Goal: Task Accomplishment & Management: Use online tool/utility

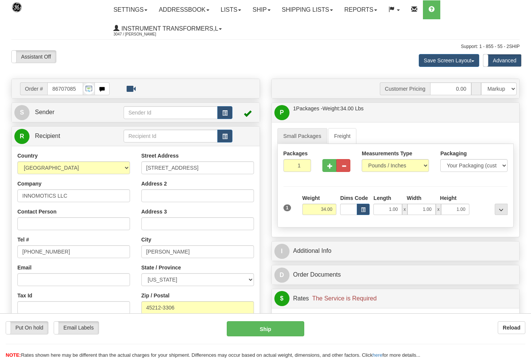
select select "0"
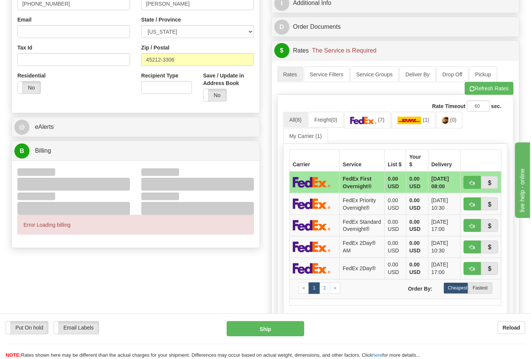
scroll to position [252, 0]
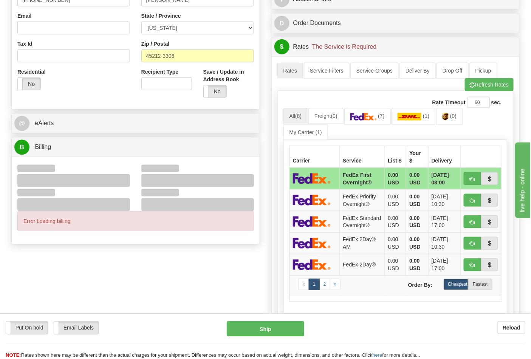
click at [134, 256] on div "Order # 86707085 S Sender" at bounding box center [265, 121] width 519 height 588
click at [133, 232] on div "Error Loading billing" at bounding box center [136, 200] width 248 height 87
click at [99, 227] on div "Error Loading billing" at bounding box center [135, 221] width 236 height 20
click at [129, 251] on div "Order # 86707085 S Sender" at bounding box center [265, 121] width 519 height 588
click at [88, 222] on div "Error Loading billing" at bounding box center [135, 221] width 236 height 20
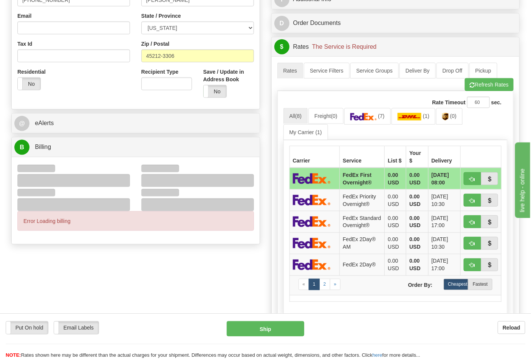
click at [85, 177] on div at bounding box center [73, 180] width 113 height 13
click at [121, 234] on div "Error Loading billing" at bounding box center [136, 200] width 248 height 87
click at [123, 221] on div "Error Loading billing" at bounding box center [135, 221] width 236 height 20
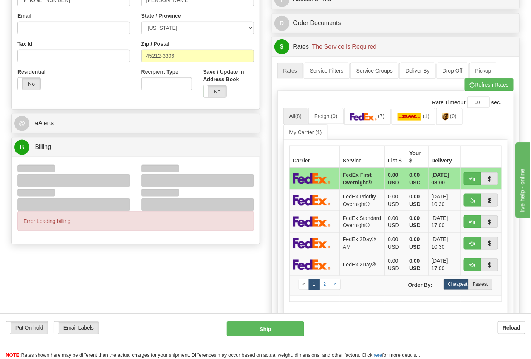
click at [123, 221] on div "Error Loading billing" at bounding box center [135, 221] width 236 height 20
click at [175, 270] on div "Order # 86707085 S Sender" at bounding box center [265, 121] width 519 height 588
click at [144, 216] on div "Error Loading billing" at bounding box center [135, 221] width 236 height 20
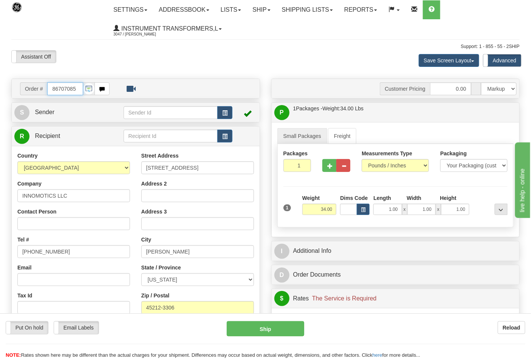
scroll to position [0, 0]
drag, startPoint x: 78, startPoint y: 86, endPoint x: 24, endPoint y: 95, distance: 54.7
click at [24, 95] on div "Order # 86707085" at bounding box center [65, 88] width 90 height 13
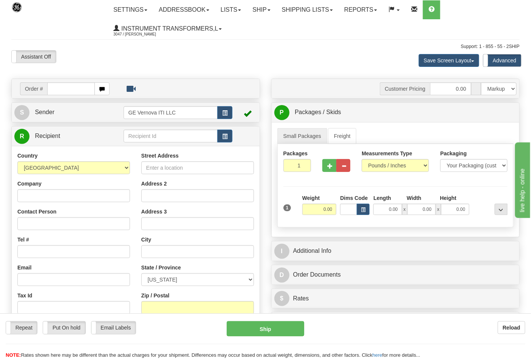
click at [62, 90] on input "text" at bounding box center [71, 88] width 48 height 13
type input "86707085"
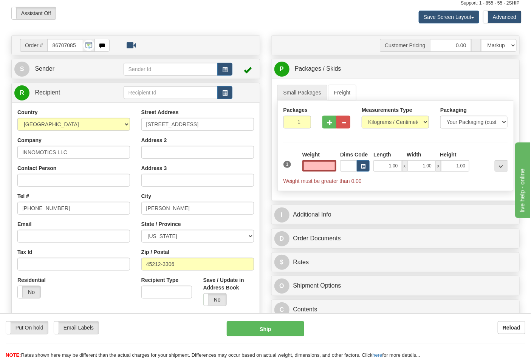
scroll to position [42, 0]
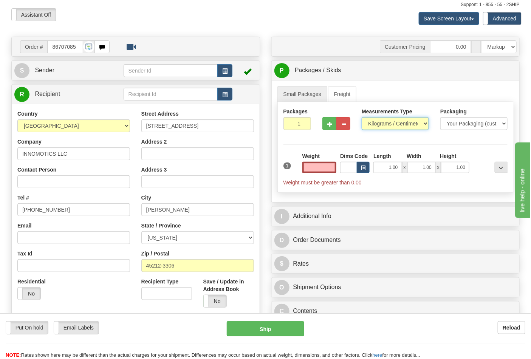
type input "0.00"
click at [408, 123] on select "Pounds / Inches Kilograms / Centimeters" at bounding box center [394, 123] width 67 height 13
select select "0"
click at [361, 117] on select "Pounds / Inches Kilograms / Centimeters" at bounding box center [394, 123] width 67 height 13
click at [321, 166] on input "0.00" at bounding box center [319, 167] width 34 height 11
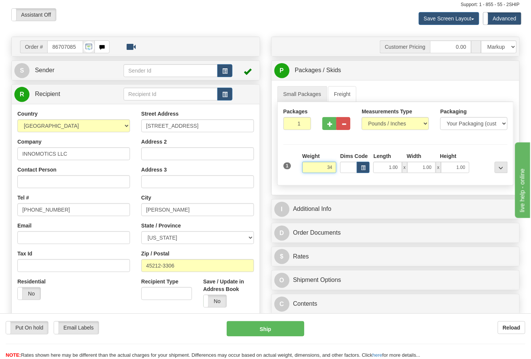
click button "Delete" at bounding box center [0, 0] width 0 height 0
type input "34.00"
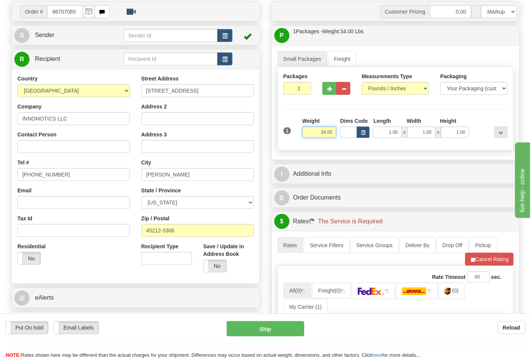
scroll to position [126, 0]
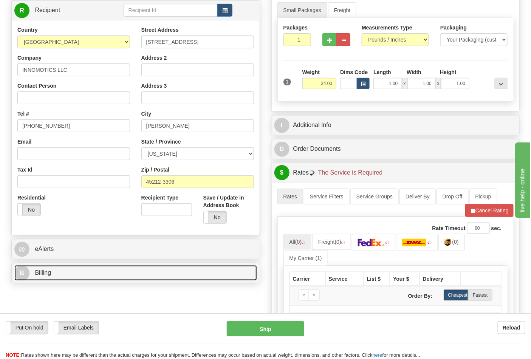
click at [125, 269] on link "B Billing" at bounding box center [135, 272] width 242 height 15
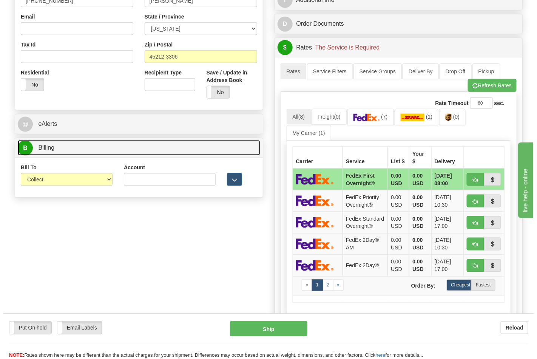
scroll to position [252, 0]
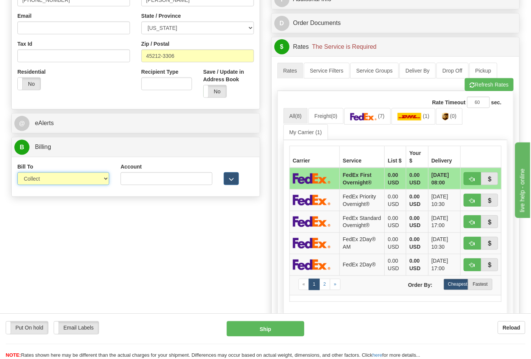
click at [93, 182] on select "Sender Recipient Third Party Collect" at bounding box center [63, 178] width 92 height 13
select select "2"
click at [17, 173] on select "Sender Recipient Third Party Collect" at bounding box center [63, 178] width 92 height 13
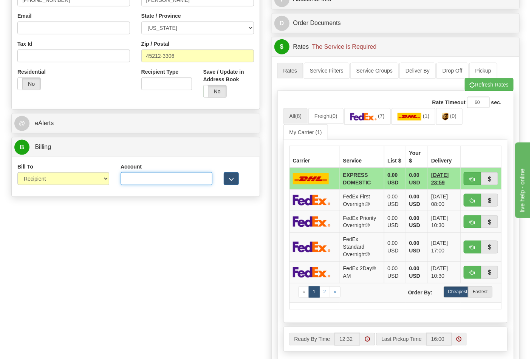
click at [152, 177] on input "Account" at bounding box center [166, 178] width 92 height 13
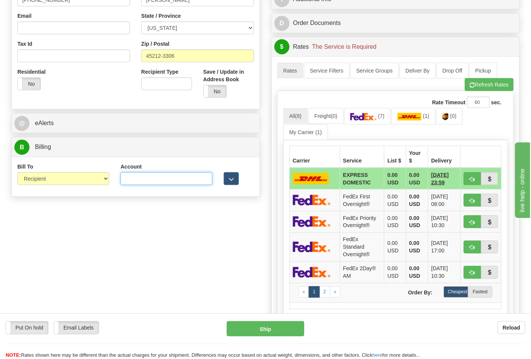
paste input "X3932R"
type input "X3932R"
click at [448, 116] on img at bounding box center [445, 117] width 6 height 8
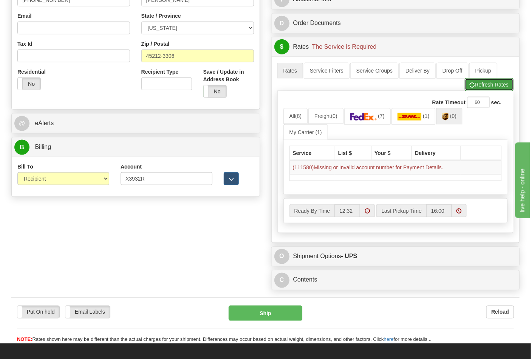
click at [492, 83] on button "Refresh Rates" at bounding box center [489, 84] width 49 height 13
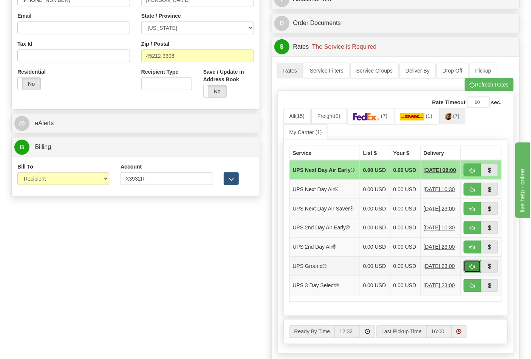
click at [471, 269] on span "button" at bounding box center [471, 266] width 5 height 5
type input "03"
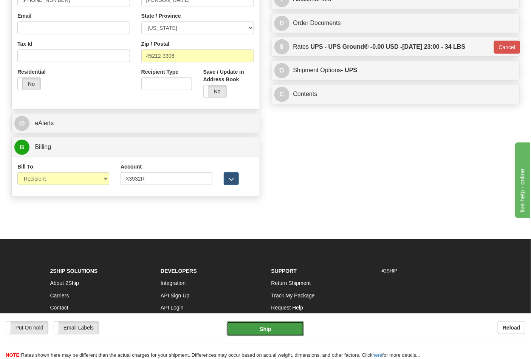
click at [296, 329] on button "Ship" at bounding box center [265, 328] width 77 height 15
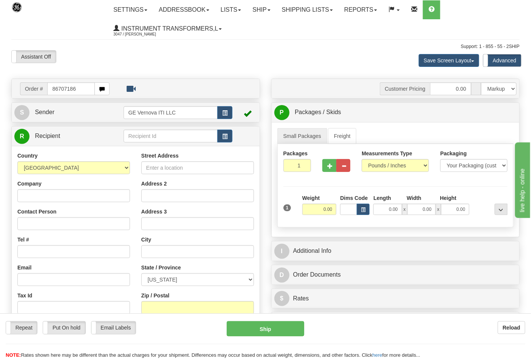
type input "86707186"
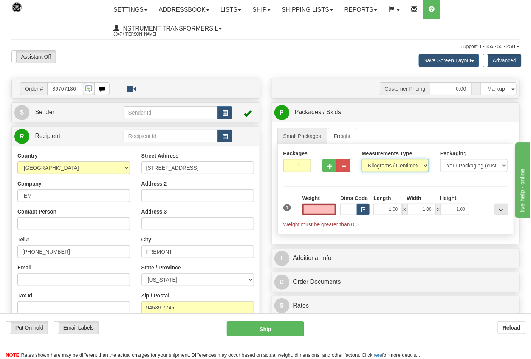
type input "0.00"
click at [396, 167] on select "Pounds / Inches Kilograms / Centimeters" at bounding box center [394, 165] width 67 height 13
select select "0"
click at [361, 159] on select "Pounds / Inches Kilograms / Centimeters" at bounding box center [394, 165] width 67 height 13
click at [317, 211] on input "0.00" at bounding box center [319, 209] width 34 height 11
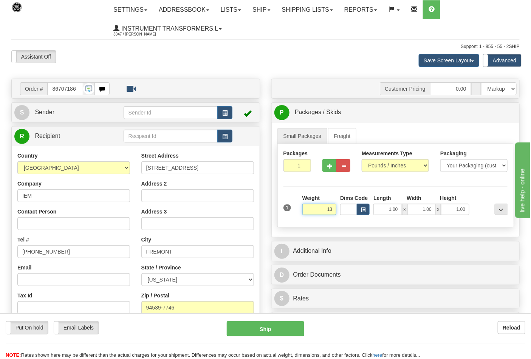
click button "Delete" at bounding box center [0, 0] width 0 height 0
type input "13.00"
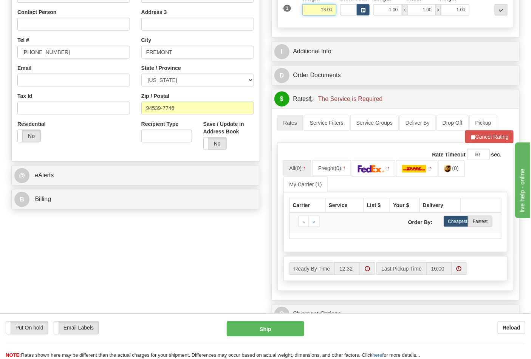
scroll to position [210, 0]
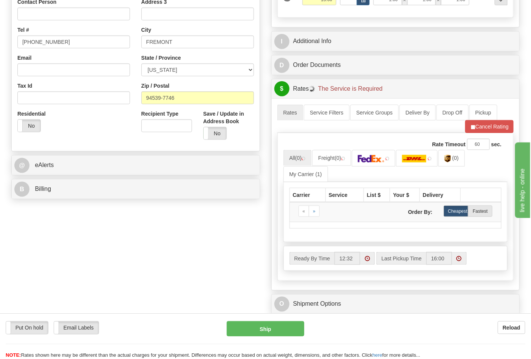
click at [170, 198] on div "B Billing" at bounding box center [136, 188] width 248 height 19
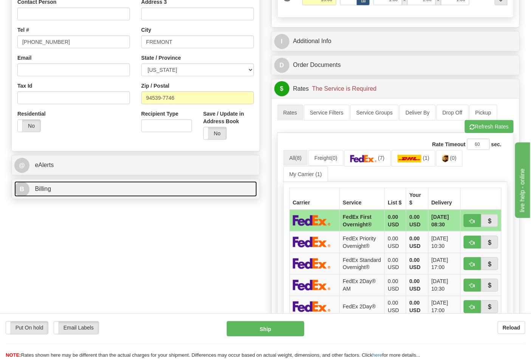
click at [168, 193] on link "B Billing" at bounding box center [135, 188] width 242 height 15
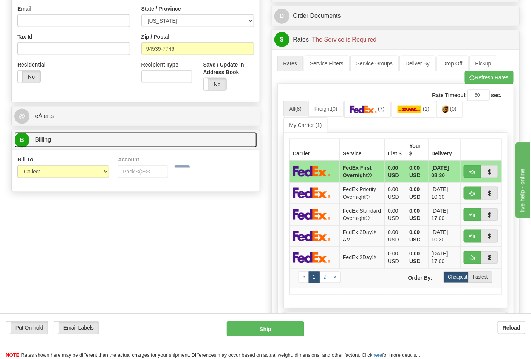
scroll to position [335, 0]
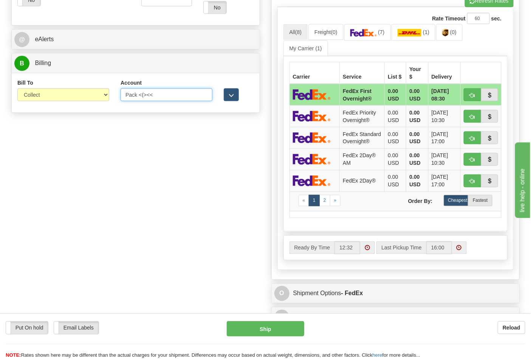
drag, startPoint x: 161, startPoint y: 98, endPoint x: 112, endPoint y: 97, distance: 48.7
click at [112, 97] on div "Bill To Sender Recipient Third Party Collect Account Pack <(><< 3rd Party Accou…" at bounding box center [136, 93] width 248 height 28
click at [101, 97] on select "Sender Recipient Third Party Collect" at bounding box center [63, 94] width 92 height 13
select select "2"
click at [17, 89] on select "Sender Recipient Third Party Collect" at bounding box center [63, 94] width 92 height 13
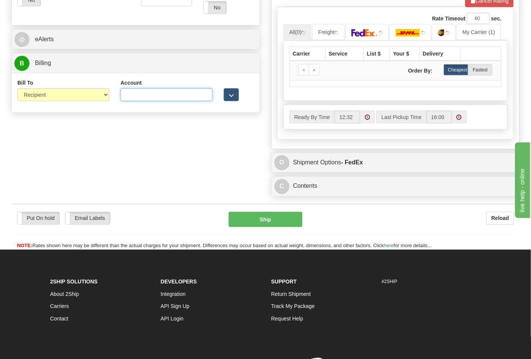
click at [133, 91] on input "Account" at bounding box center [166, 94] width 92 height 13
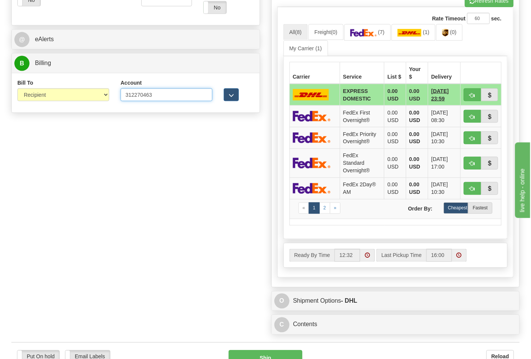
type input "312270463"
click button "Delete" at bounding box center [0, 0] width 0 height 0
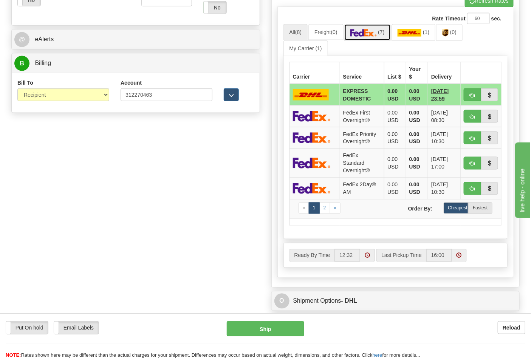
click at [384, 30] on link "(7)" at bounding box center [367, 32] width 46 height 16
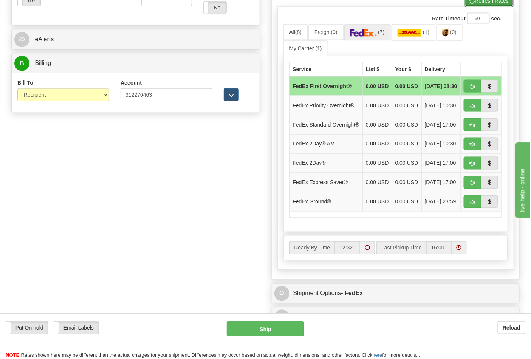
click at [482, 4] on button "Refresh Rates" at bounding box center [489, 0] width 49 height 13
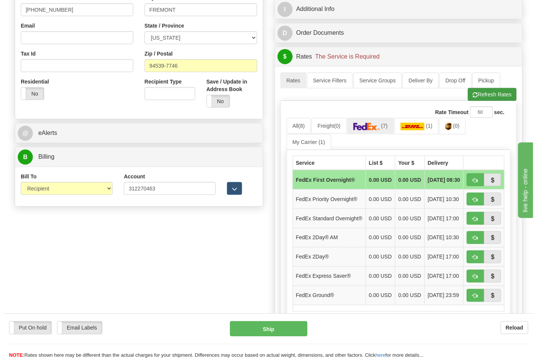
scroll to position [252, 0]
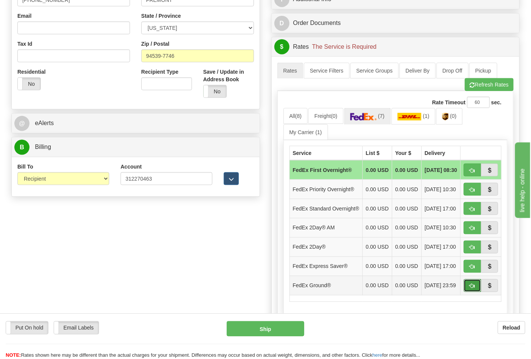
click at [467, 292] on button "button" at bounding box center [471, 285] width 17 height 13
type input "92"
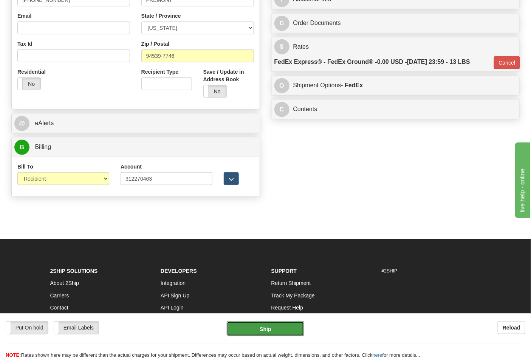
click at [265, 333] on button "Ship" at bounding box center [265, 328] width 77 height 15
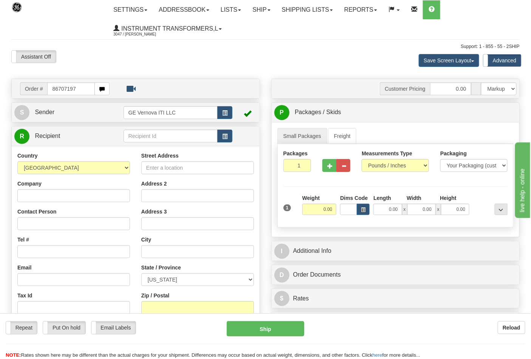
type input "86707197"
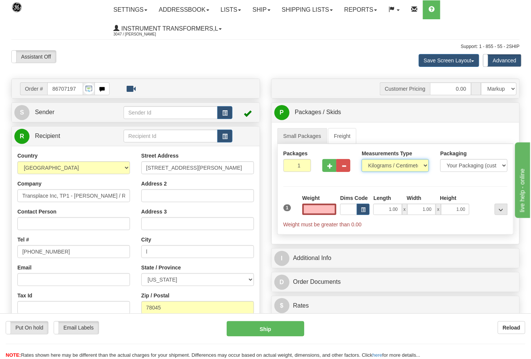
type input "0.00"
click at [402, 165] on select "Pounds / Inches Kilograms / Centimeters" at bounding box center [394, 165] width 67 height 13
select select "0"
click at [361, 159] on select "Pounds / Inches Kilograms / Centimeters" at bounding box center [394, 165] width 67 height 13
click at [319, 206] on input "0.00" at bounding box center [319, 209] width 34 height 11
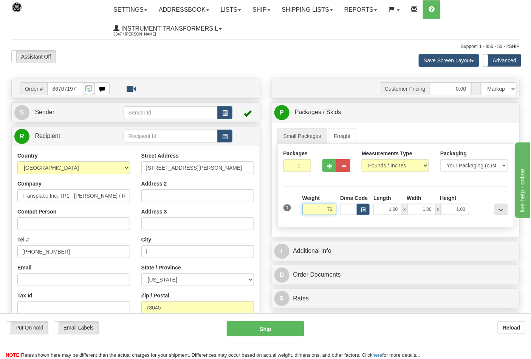
click button "Delete" at bounding box center [0, 0] width 0 height 0
type input "76.00"
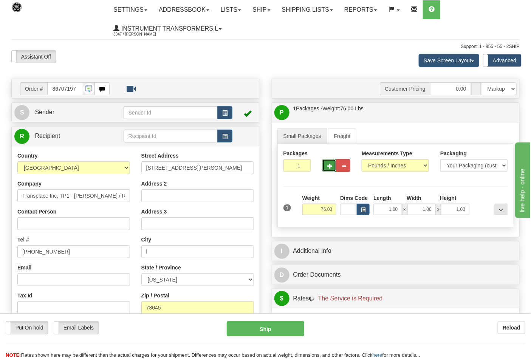
click at [331, 167] on span "button" at bounding box center [329, 166] width 5 height 5
type input "2"
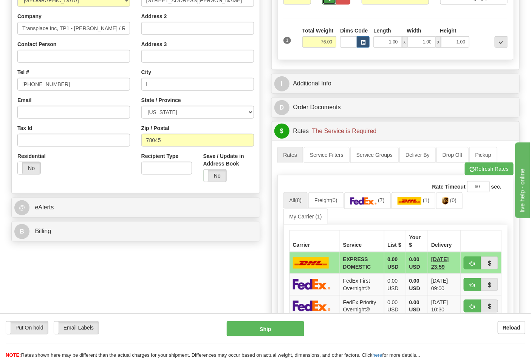
scroll to position [168, 0]
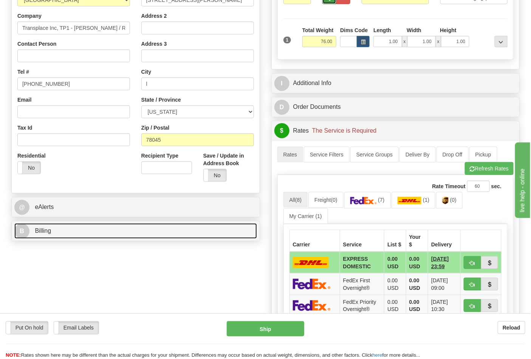
click at [137, 235] on link "B Billing" at bounding box center [135, 230] width 242 height 15
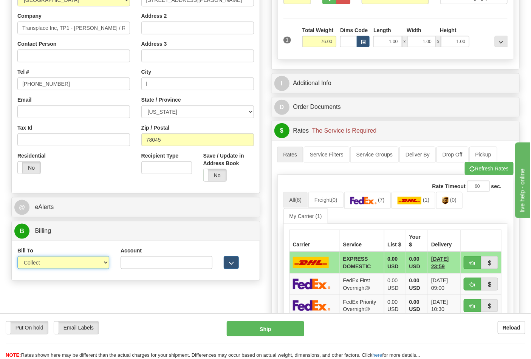
click at [88, 263] on select "Sender Recipient Third Party Collect" at bounding box center [63, 262] width 92 height 13
select select "2"
click at [17, 257] on select "Sender Recipient Third Party Collect" at bounding box center [63, 262] width 92 height 13
click at [142, 266] on input "Account" at bounding box center [166, 262] width 92 height 13
paste input "106052662"
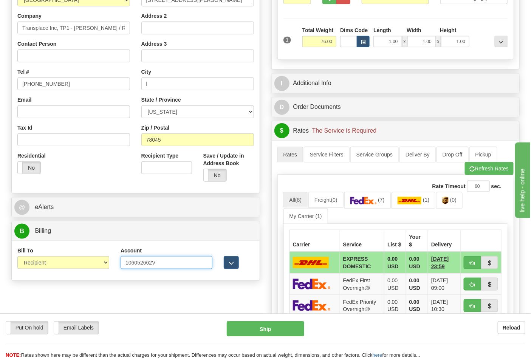
click at [185, 261] on input "106052662V" at bounding box center [166, 262] width 92 height 13
type input "106052662"
click at [364, 204] on img at bounding box center [363, 201] width 26 height 8
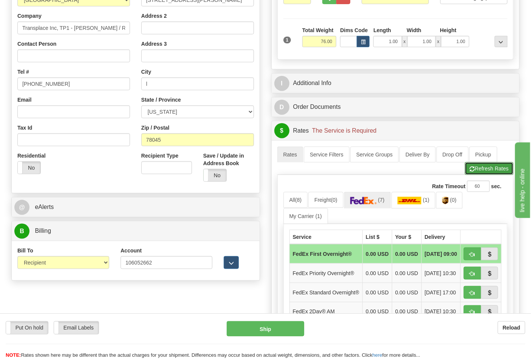
click at [490, 167] on button "Refresh Rates" at bounding box center [489, 168] width 49 height 13
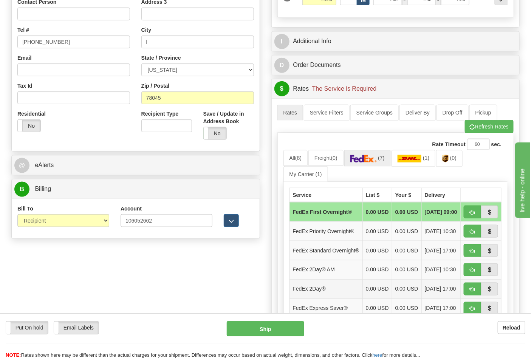
scroll to position [293, 0]
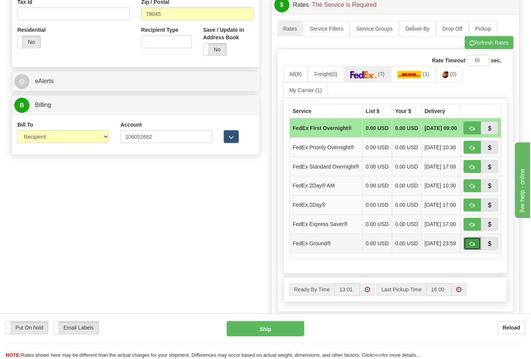
click at [471, 247] on span "button" at bounding box center [471, 244] width 5 height 5
type input "92"
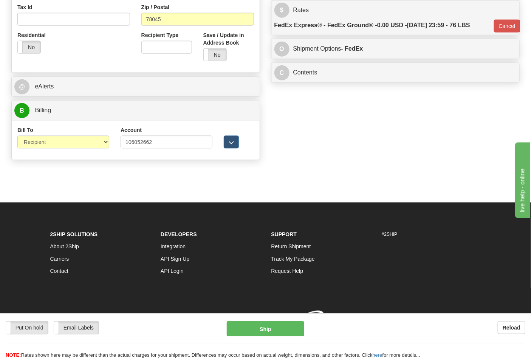
scroll to position [289, 0]
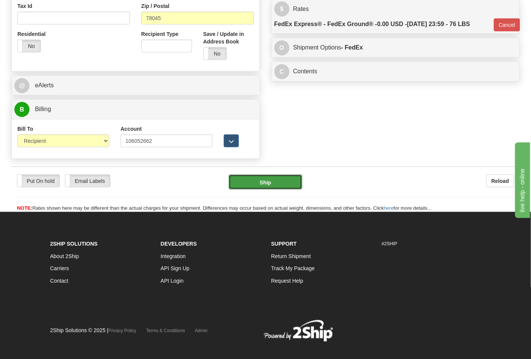
click at [289, 185] on button "Ship" at bounding box center [264, 181] width 73 height 15
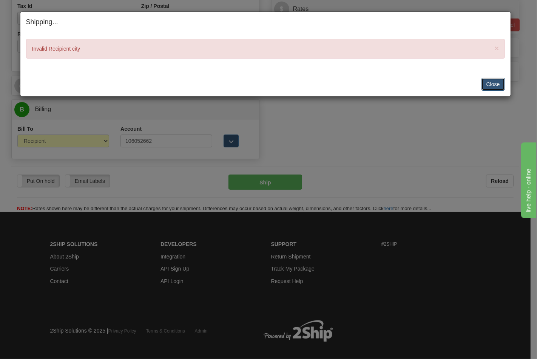
click at [499, 85] on button "Close" at bounding box center [492, 84] width 23 height 13
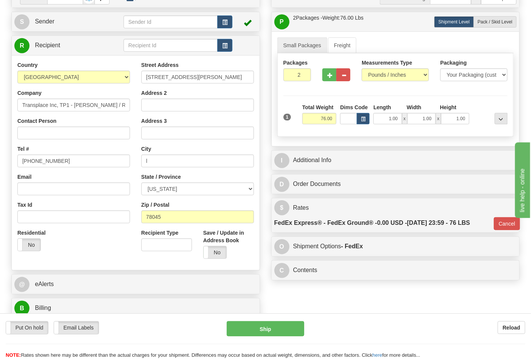
scroll to position [48, 0]
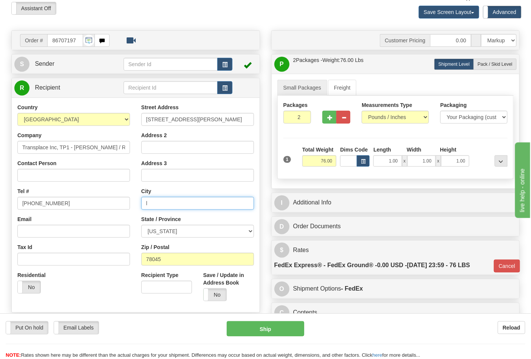
click at [193, 207] on input "l" at bounding box center [197, 203] width 113 height 13
type input "LAREDO"
click at [281, 323] on button "Ship" at bounding box center [265, 328] width 77 height 15
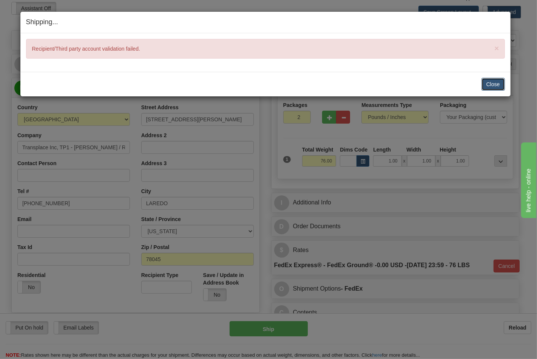
click at [492, 85] on button "Close" at bounding box center [492, 84] width 23 height 13
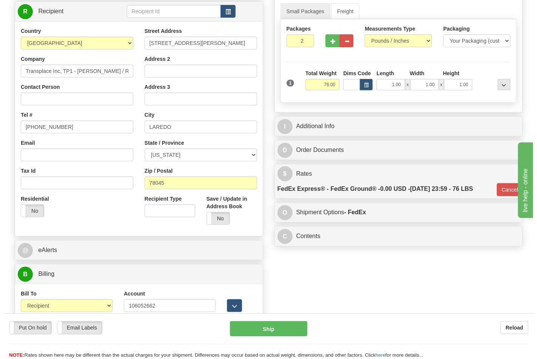
scroll to position [133, 0]
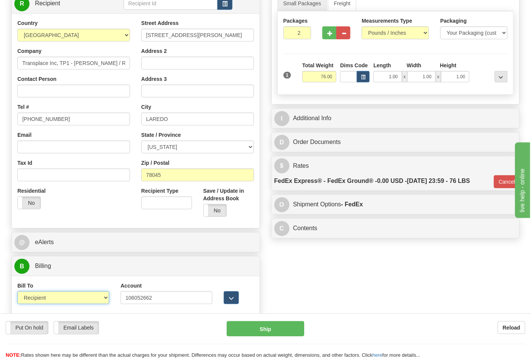
click at [61, 293] on select "Sender Recipient Third Party Collect" at bounding box center [63, 297] width 92 height 13
select select "4"
click at [17, 292] on select "Sender Recipient Third Party Collect" at bounding box center [63, 297] width 92 height 13
type input "92"
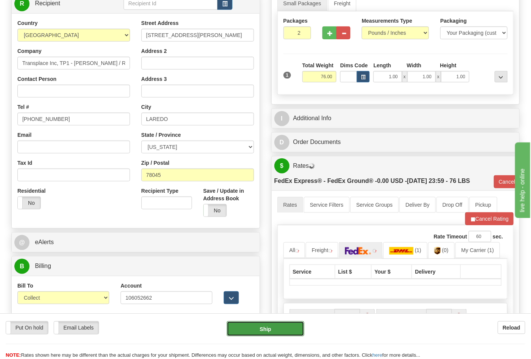
click at [265, 325] on button "Ship" at bounding box center [265, 328] width 77 height 15
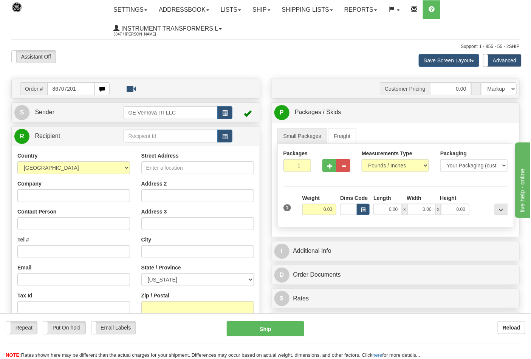
type input "86707201"
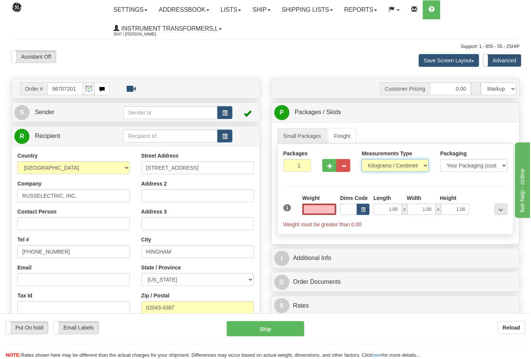
type input "0.00"
drag, startPoint x: 415, startPoint y: 165, endPoint x: 408, endPoint y: 169, distance: 8.8
click at [415, 165] on select "Pounds / Inches Kilograms / Centimeters" at bounding box center [394, 165] width 67 height 13
select select "0"
click at [361, 159] on select "Pounds / Inches Kilograms / Centimeters" at bounding box center [394, 165] width 67 height 13
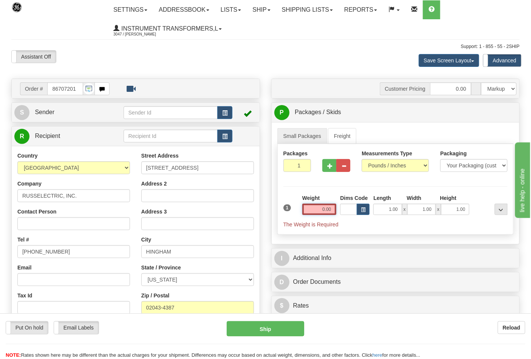
click at [318, 210] on input "0.00" at bounding box center [319, 209] width 34 height 11
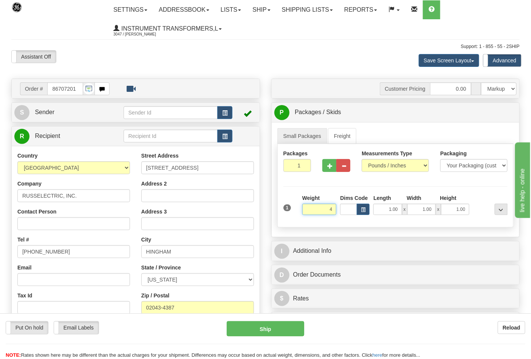
click button "Delete" at bounding box center [0, 0] width 0 height 0
type input "4.00"
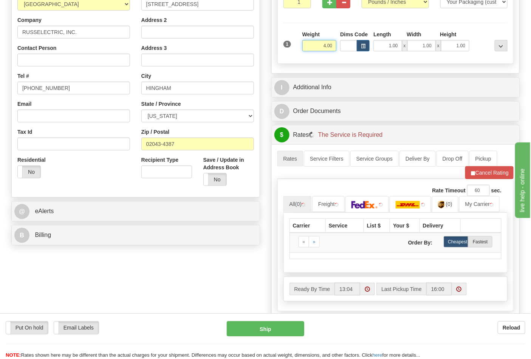
scroll to position [168, 0]
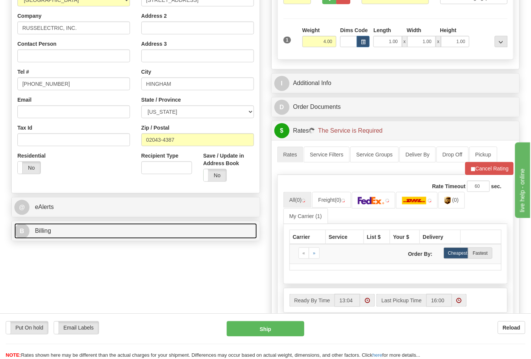
click at [182, 231] on link "B Billing" at bounding box center [135, 230] width 242 height 15
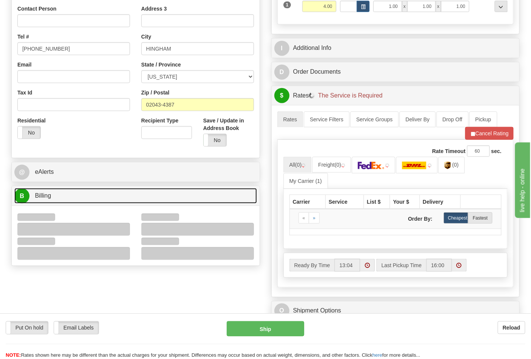
scroll to position [252, 0]
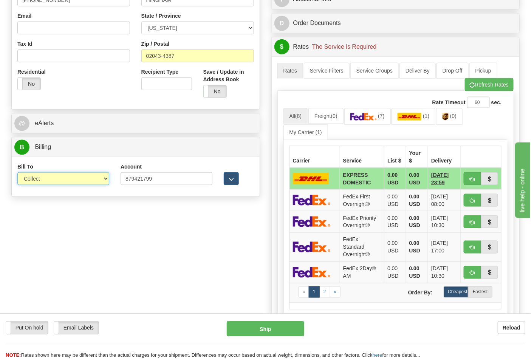
click at [92, 179] on select "Sender Recipient Third Party Collect" at bounding box center [63, 178] width 92 height 13
select select "2"
click at [17, 173] on select "Sender Recipient Third Party Collect" at bounding box center [63, 178] width 92 height 13
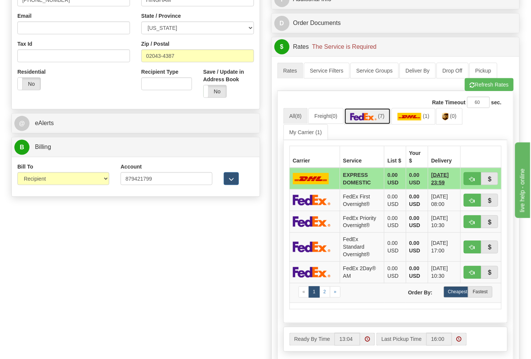
click at [379, 122] on link "(7)" at bounding box center [367, 116] width 46 height 16
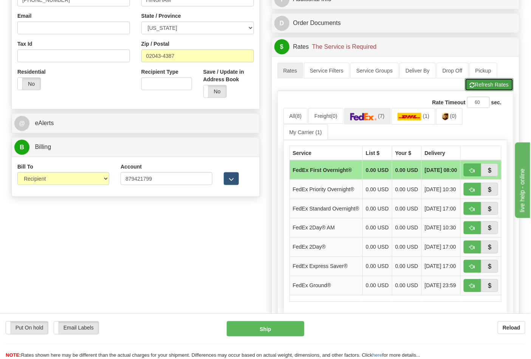
click at [483, 90] on button "Refresh Rates" at bounding box center [489, 84] width 49 height 13
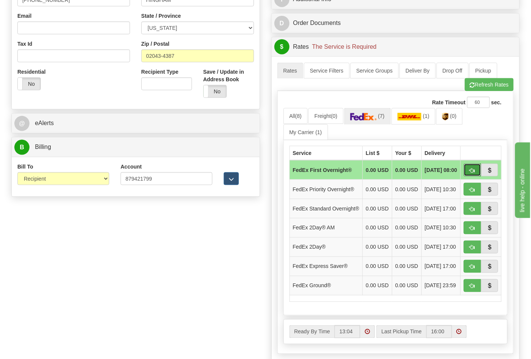
click at [473, 172] on span "button" at bounding box center [471, 170] width 5 height 5
type input "06"
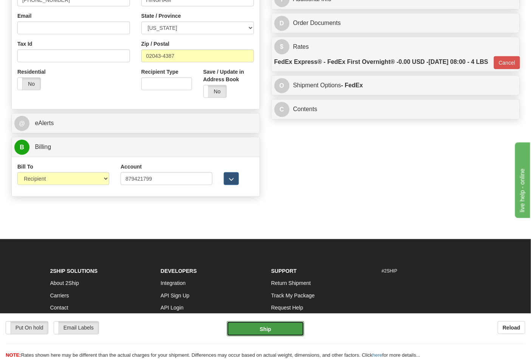
click at [278, 328] on button "Ship" at bounding box center [265, 328] width 77 height 15
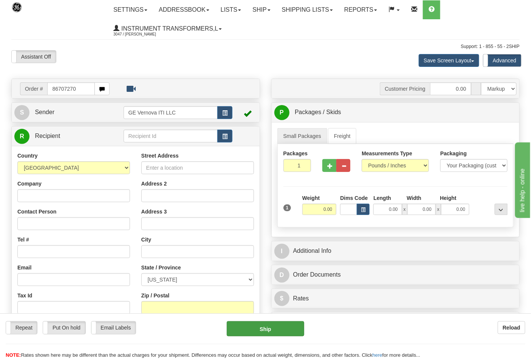
type input "86707270"
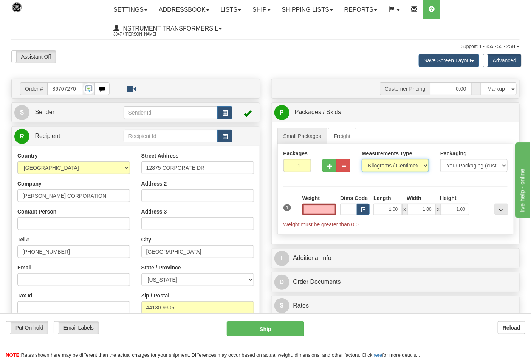
type input "0.00"
click at [424, 164] on select "Pounds / Inches Kilograms / Centimeters" at bounding box center [394, 165] width 67 height 13
select select "0"
click at [361, 159] on select "Pounds / Inches Kilograms / Centimeters" at bounding box center [394, 165] width 67 height 13
click at [322, 210] on input "0.00" at bounding box center [319, 209] width 34 height 11
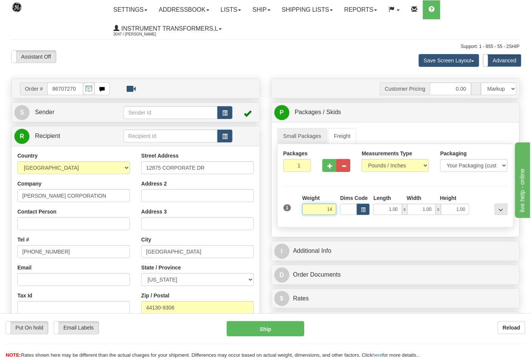
click button "Delete" at bounding box center [0, 0] width 0 height 0
type input "14.00"
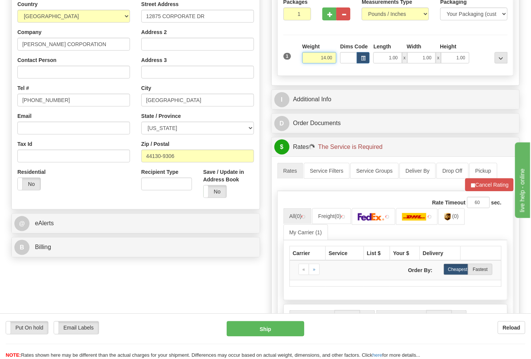
scroll to position [210, 0]
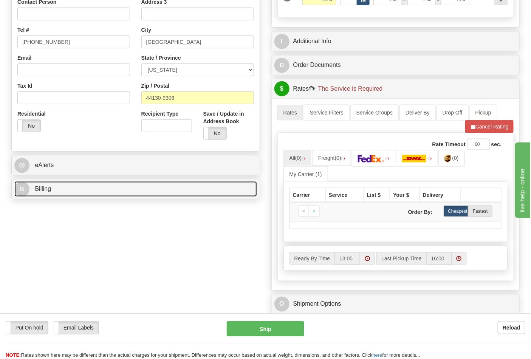
click at [181, 196] on link "B Billing" at bounding box center [135, 188] width 242 height 15
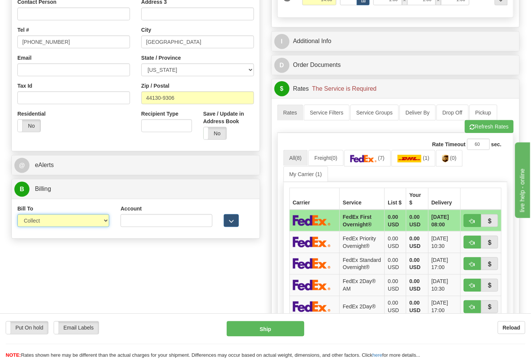
click at [66, 221] on select "Sender Recipient Third Party Collect" at bounding box center [63, 220] width 92 height 13
select select "2"
click at [17, 215] on select "Sender Recipient Third Party Collect" at bounding box center [63, 220] width 92 height 13
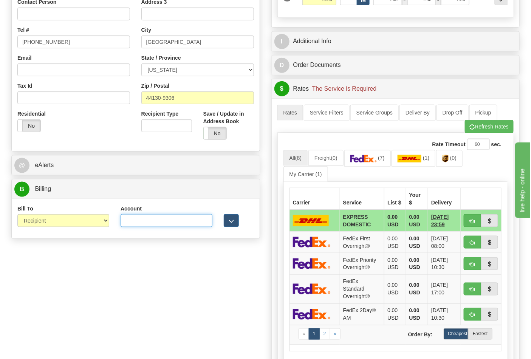
click at [133, 220] on input "Account" at bounding box center [166, 220] width 92 height 13
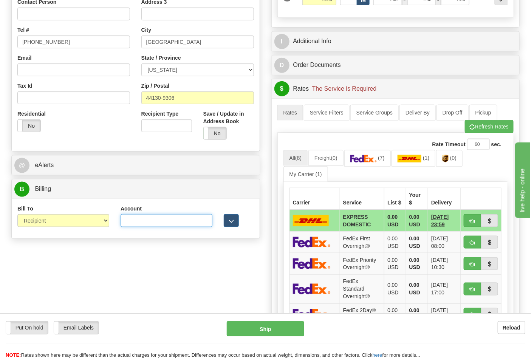
paste input "103538629"
type input "103538629"
drag, startPoint x: 357, startPoint y: 164, endPoint x: 463, endPoint y: 144, distance: 108.1
click at [357, 163] on link "(7)" at bounding box center [367, 158] width 46 height 16
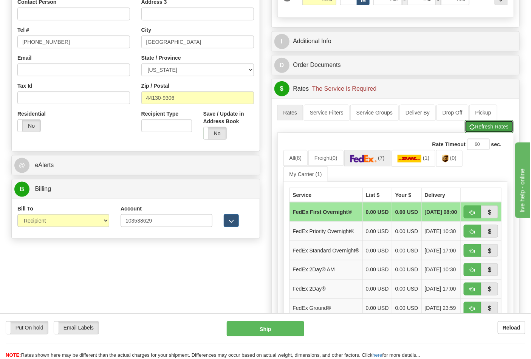
click at [486, 131] on button "Refresh Rates" at bounding box center [489, 126] width 49 height 13
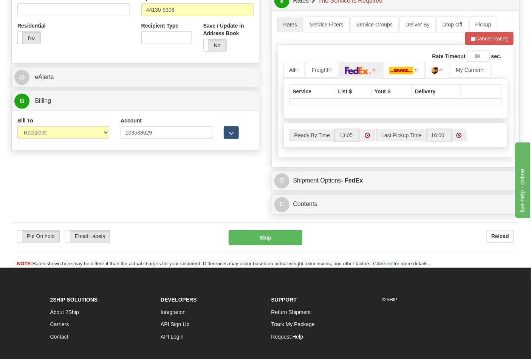
scroll to position [335, 0]
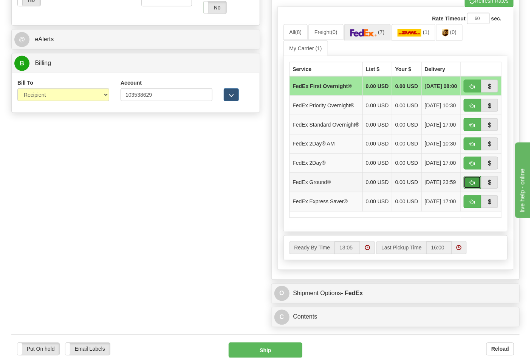
click at [477, 189] on button "button" at bounding box center [471, 182] width 17 height 13
type input "92"
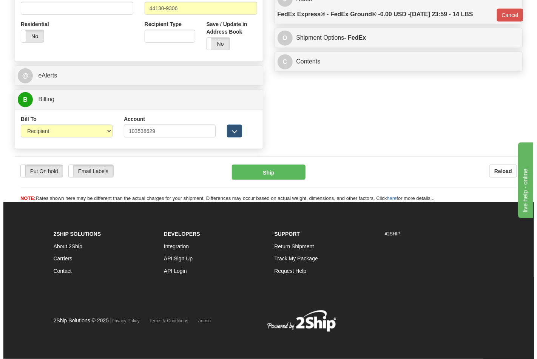
scroll to position [300, 0]
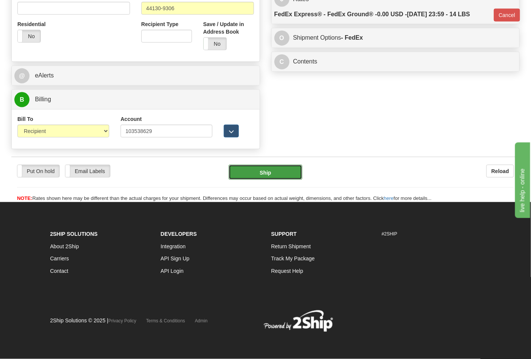
click at [273, 172] on button "Ship" at bounding box center [264, 172] width 73 height 15
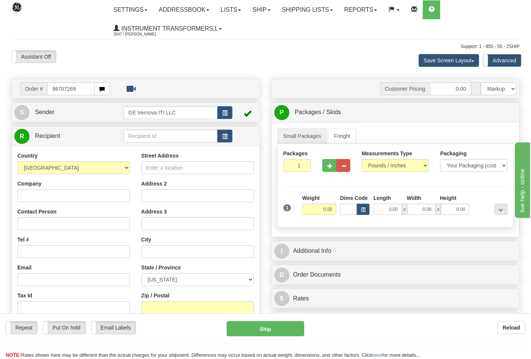
type input "86707269"
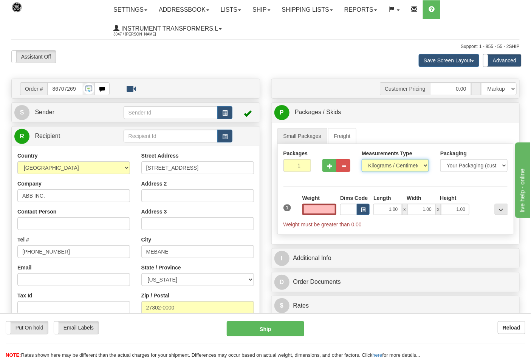
type input "0.00"
click at [367, 161] on select "Pounds / Inches Kilograms / Centimeters" at bounding box center [394, 165] width 67 height 13
select select "0"
click at [361, 159] on select "Pounds / Inches Kilograms / Centimeters" at bounding box center [394, 165] width 67 height 13
click at [309, 209] on input "0.00" at bounding box center [319, 209] width 34 height 11
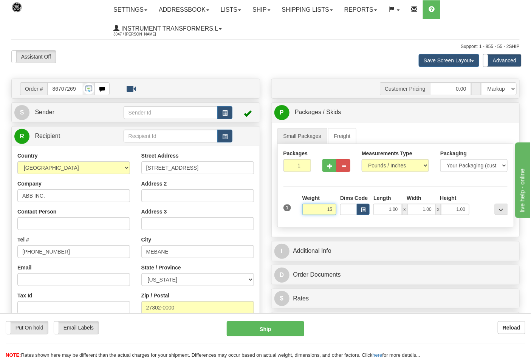
click button "Delete" at bounding box center [0, 0] width 0 height 0
type input "15.00"
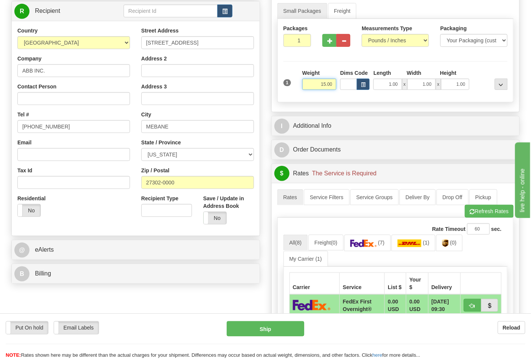
scroll to position [126, 0]
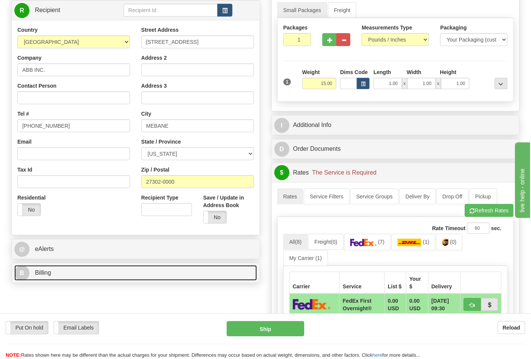
click at [138, 281] on link "B Billing" at bounding box center [135, 272] width 242 height 15
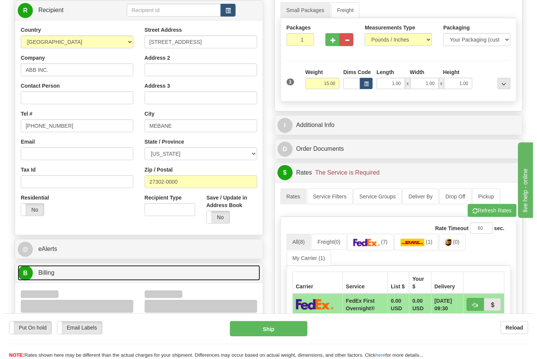
scroll to position [252, 0]
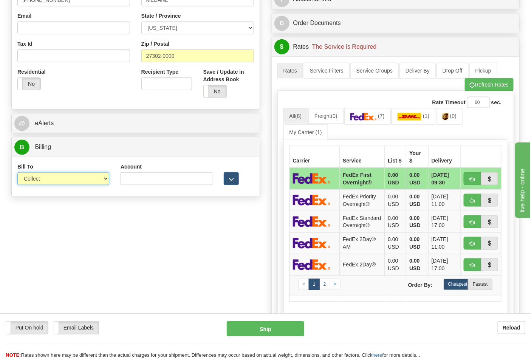
drag, startPoint x: 96, startPoint y: 176, endPoint x: 91, endPoint y: 185, distance: 10.1
click at [96, 176] on select "Sender Recipient Third Party Collect" at bounding box center [63, 178] width 92 height 13
select select "2"
click at [17, 173] on select "Sender Recipient Third Party Collect" at bounding box center [63, 178] width 92 height 13
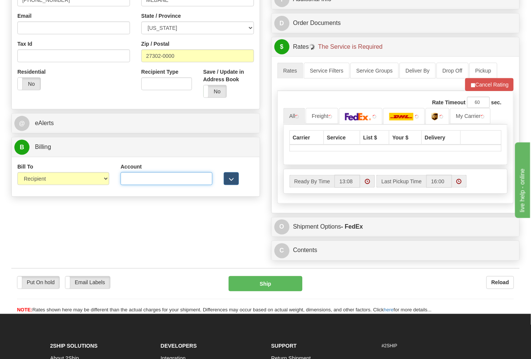
click at [135, 178] on input "Account" at bounding box center [166, 178] width 92 height 13
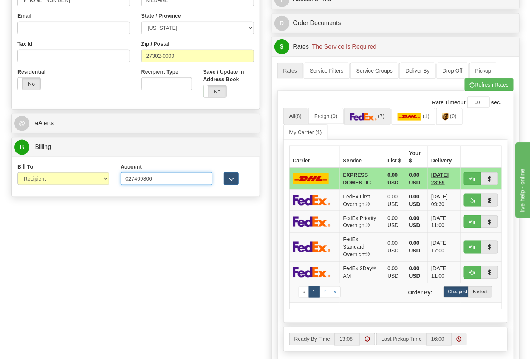
type input "027409806"
click at [356, 119] on img at bounding box center [363, 117] width 26 height 8
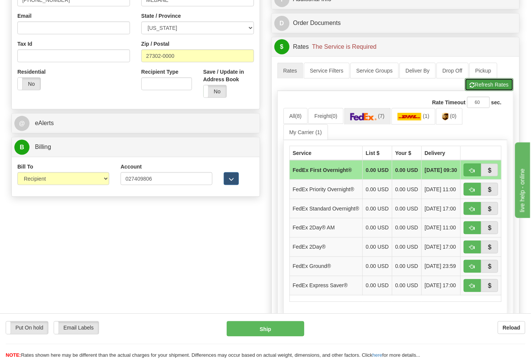
click at [485, 85] on button "Refresh Rates" at bounding box center [489, 84] width 49 height 13
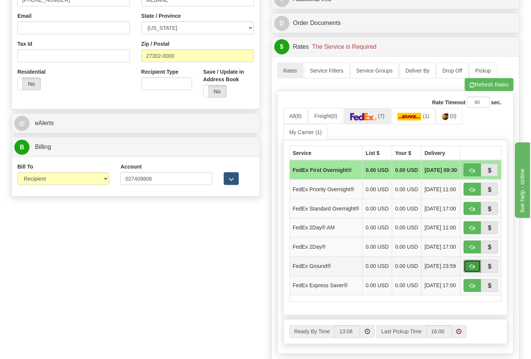
click at [472, 269] on span "button" at bounding box center [471, 266] width 5 height 5
type input "92"
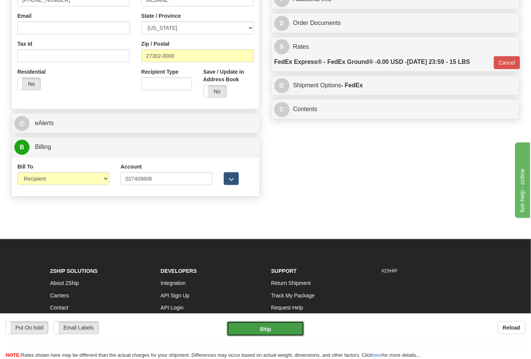
click at [283, 330] on button "Ship" at bounding box center [265, 328] width 77 height 15
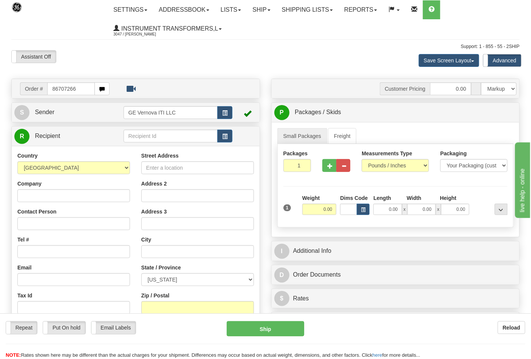
type input "86707266"
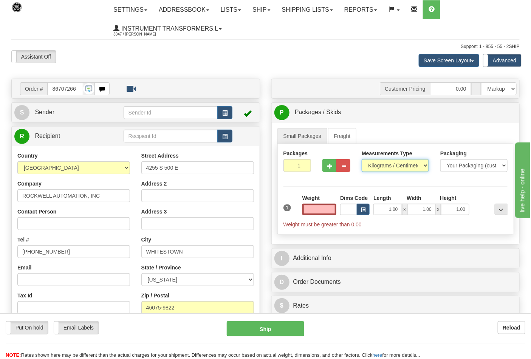
type input "0.00"
click at [386, 169] on select "Pounds / Inches Kilograms / Centimeters" at bounding box center [394, 165] width 67 height 13
select select "0"
click at [361, 159] on select "Pounds / Inches Kilograms / Centimeters" at bounding box center [394, 165] width 67 height 13
click at [318, 208] on input "0.00" at bounding box center [319, 209] width 34 height 11
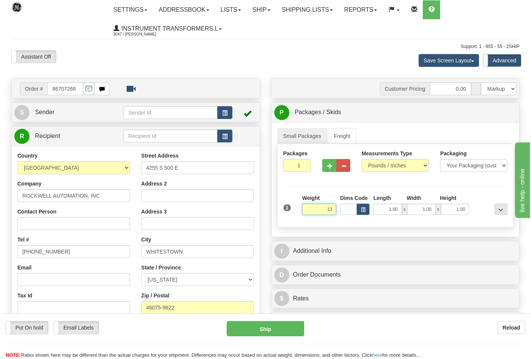
click button "Delete" at bounding box center [0, 0] width 0 height 0
type input "13.00"
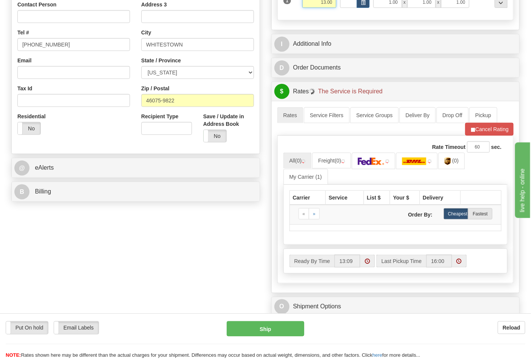
scroll to position [210, 0]
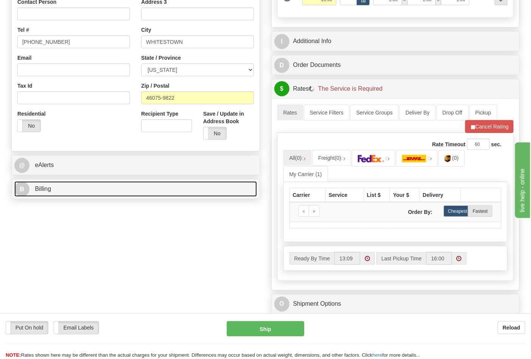
click at [188, 189] on link "B Billing" at bounding box center [135, 188] width 242 height 15
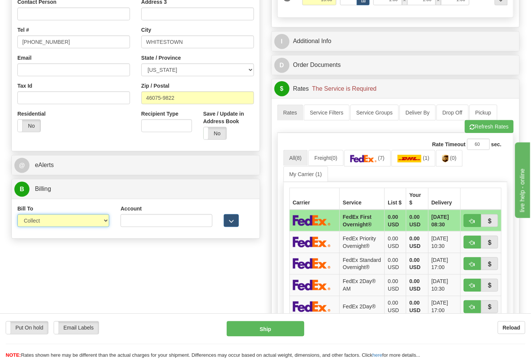
click at [99, 221] on select "Sender Recipient Third Party Collect" at bounding box center [63, 220] width 92 height 13
select select "2"
click at [17, 215] on select "Sender Recipient Third Party Collect" at bounding box center [63, 220] width 92 height 13
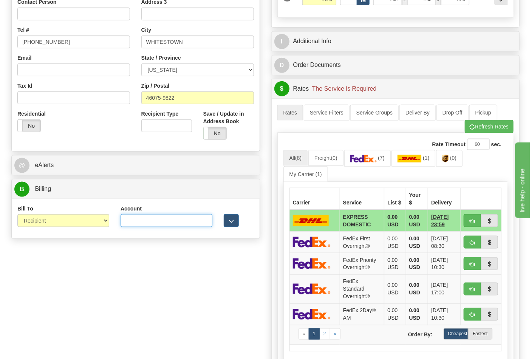
click at [143, 222] on input "Account" at bounding box center [166, 220] width 92 height 13
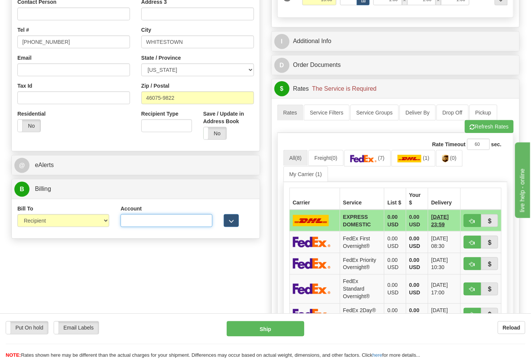
paste input "587102"
type input "587102"
click at [444, 156] on link "(0)" at bounding box center [449, 158] width 26 height 16
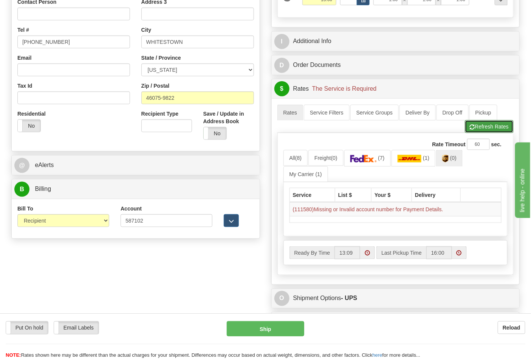
click at [486, 130] on button "Refresh Rates" at bounding box center [489, 126] width 49 height 13
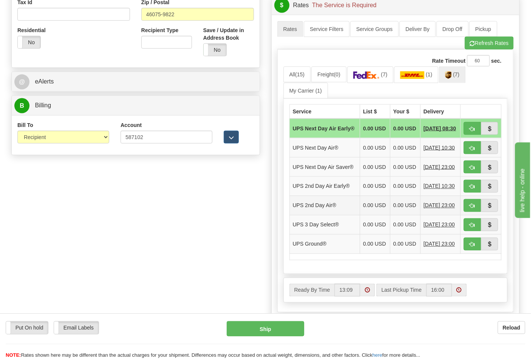
scroll to position [293, 0]
click at [474, 247] on span "button" at bounding box center [471, 244] width 5 height 5
type input "03"
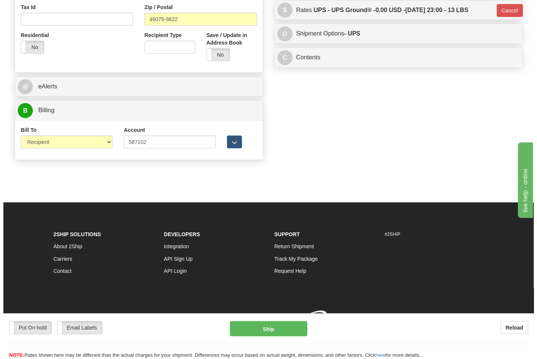
scroll to position [289, 0]
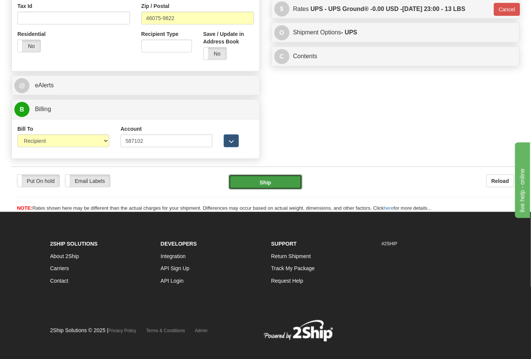
click at [267, 186] on button "Ship" at bounding box center [264, 181] width 73 height 15
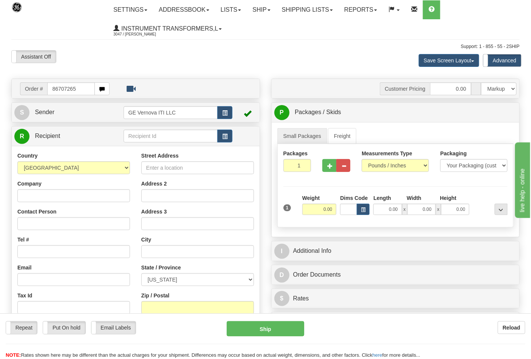
type input "86707265"
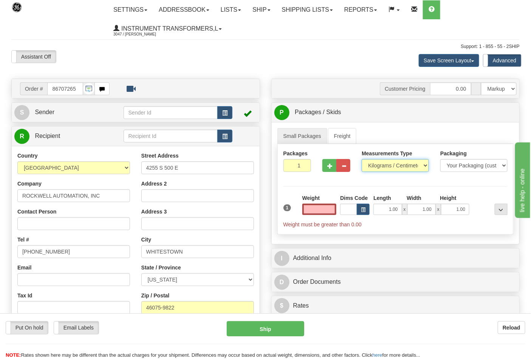
type input "0.00"
drag, startPoint x: 369, startPoint y: 164, endPoint x: 372, endPoint y: 167, distance: 4.8
click at [370, 165] on select "Pounds / Inches Kilograms / Centimeters" at bounding box center [394, 165] width 67 height 13
select select "0"
click at [361, 159] on select "Pounds / Inches Kilograms / Centimeters" at bounding box center [394, 165] width 67 height 13
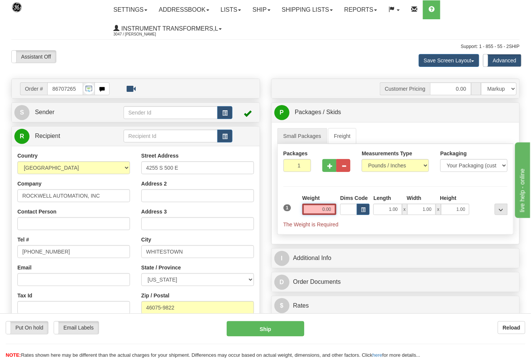
click at [312, 211] on input "0.00" at bounding box center [319, 209] width 34 height 11
click button "Delete" at bounding box center [0, 0] width 0 height 0
type input "6.00"
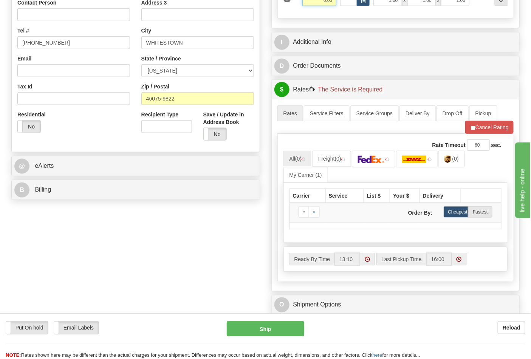
scroll to position [210, 0]
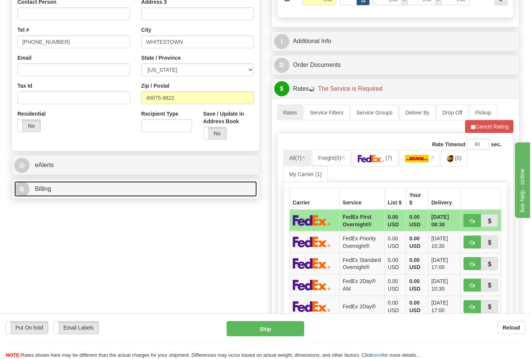
click at [98, 184] on link "B Billing" at bounding box center [135, 188] width 242 height 15
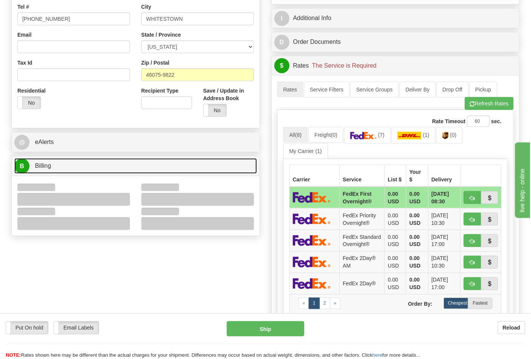
scroll to position [293, 0]
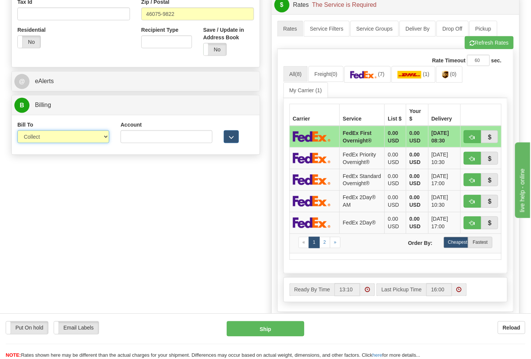
click at [98, 136] on select "Sender Recipient Third Party Collect" at bounding box center [63, 136] width 92 height 13
select select "2"
click at [17, 131] on select "Sender Recipient Third Party Collect" at bounding box center [63, 136] width 92 height 13
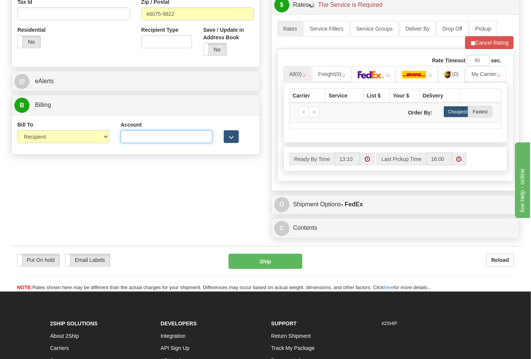
click at [131, 137] on input "Account" at bounding box center [166, 136] width 92 height 13
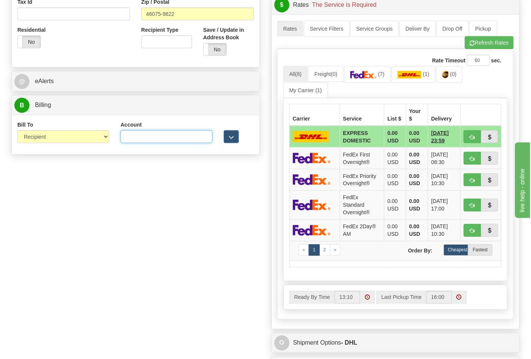
paste input "587102"
type input "587102"
click at [446, 77] on img at bounding box center [445, 75] width 6 height 8
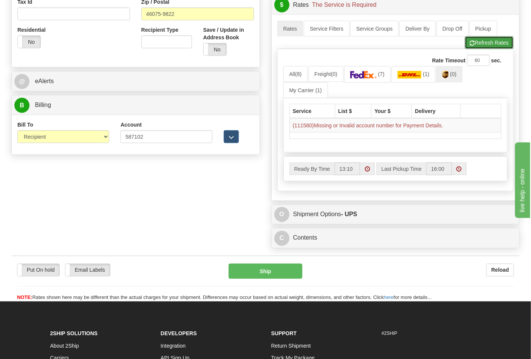
click at [492, 47] on button "Refresh Rates" at bounding box center [489, 42] width 49 height 13
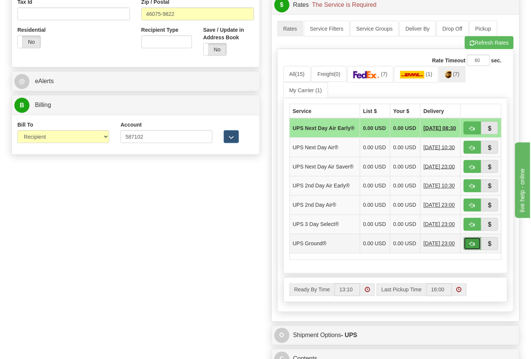
click at [475, 250] on button "button" at bounding box center [471, 243] width 17 height 13
type input "03"
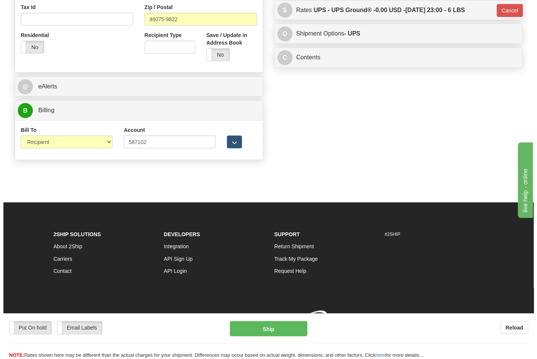
scroll to position [289, 0]
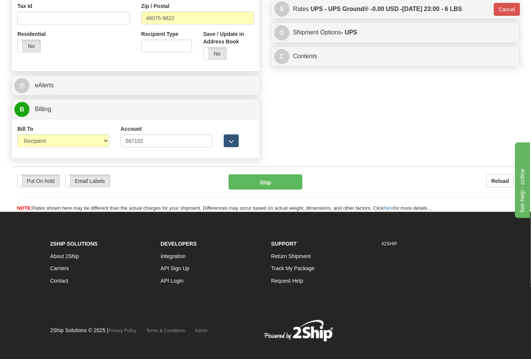
click at [293, 191] on div "Put On hold Put On hold Email Labels Email Labels Edit Reload Ship" at bounding box center [265, 193] width 508 height 38
click at [299, 183] on button "Ship" at bounding box center [264, 181] width 73 height 15
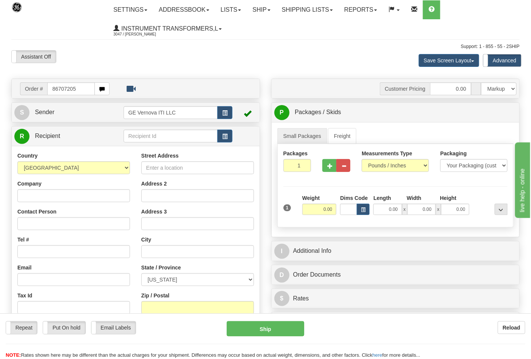
type input "86707205"
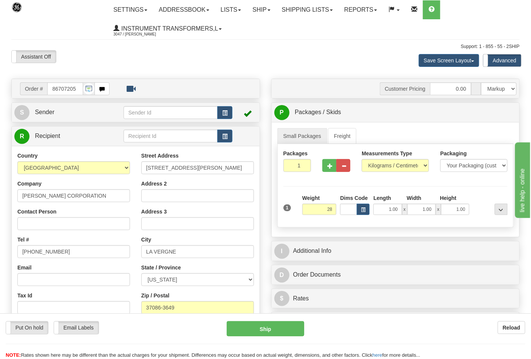
click button "Delete" at bounding box center [0, 0] width 0 height 0
type input "28.00"
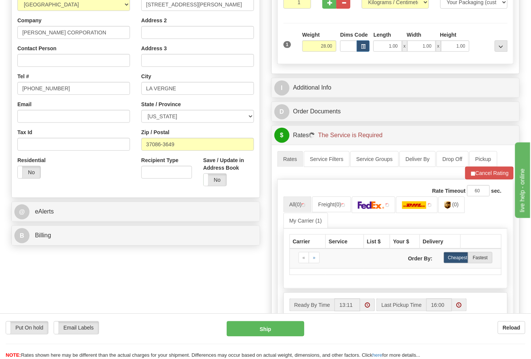
scroll to position [168, 0]
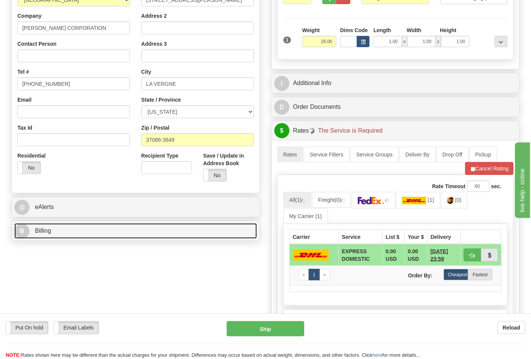
click at [197, 224] on link "B Billing" at bounding box center [135, 230] width 242 height 15
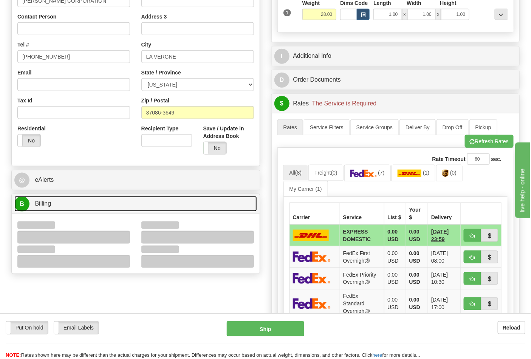
scroll to position [252, 0]
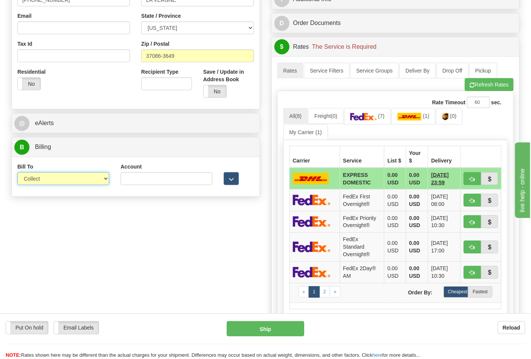
drag, startPoint x: 97, startPoint y: 178, endPoint x: 95, endPoint y: 184, distance: 6.6
click at [96, 180] on select "Sender Recipient Third Party Collect" at bounding box center [63, 178] width 92 height 13
select select "2"
click at [17, 173] on select "Sender Recipient Third Party Collect" at bounding box center [63, 178] width 92 height 13
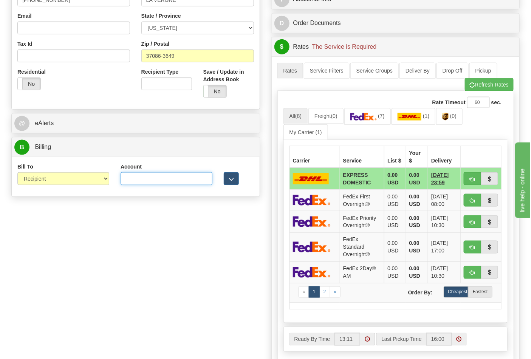
click at [141, 176] on input "Account" at bounding box center [166, 178] width 92 height 13
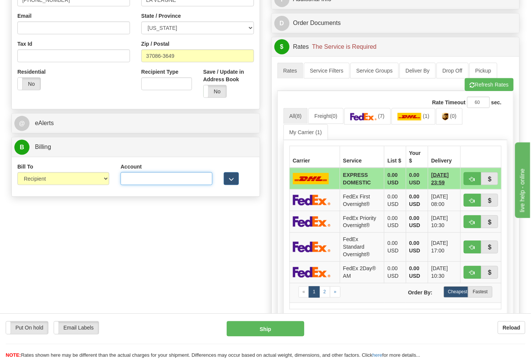
paste input "210243"
click at [455, 117] on span "(0)" at bounding box center [453, 116] width 6 height 6
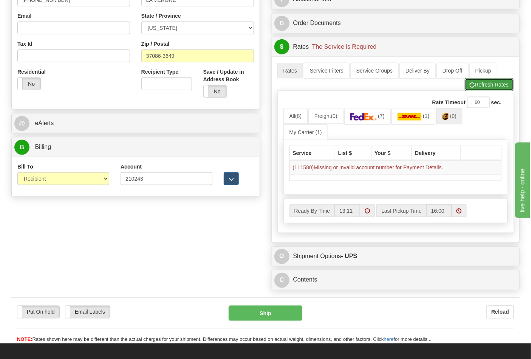
click at [488, 88] on button "Refresh Rates" at bounding box center [489, 84] width 49 height 13
drag, startPoint x: 151, startPoint y: 177, endPoint x: 85, endPoint y: 186, distance: 67.4
click at [85, 186] on div "Bill To Sender Recipient Third Party Collect Account 210243 3rd Party Account L…" at bounding box center [136, 177] width 248 height 28
paste input "103538629"
type input "103538629"
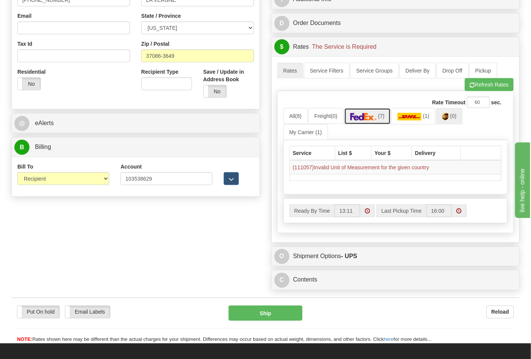
click at [381, 122] on link "(7)" at bounding box center [367, 116] width 46 height 16
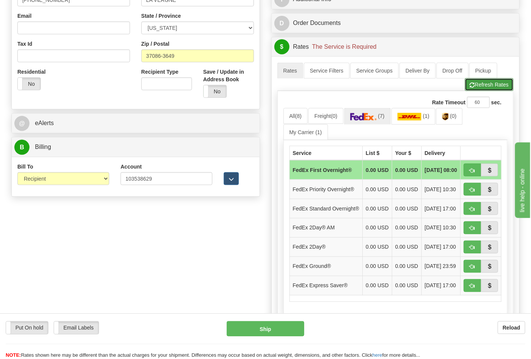
click at [478, 88] on button "Refresh Rates" at bounding box center [489, 84] width 49 height 13
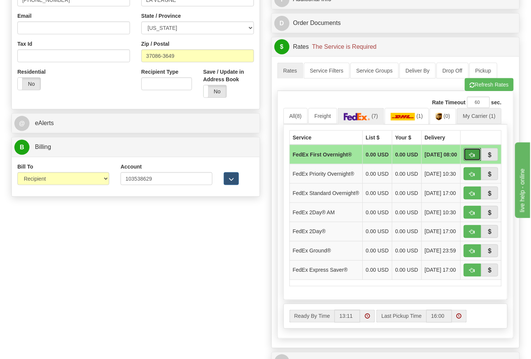
click at [468, 155] on button "button" at bounding box center [471, 154] width 17 height 13
type input "06"
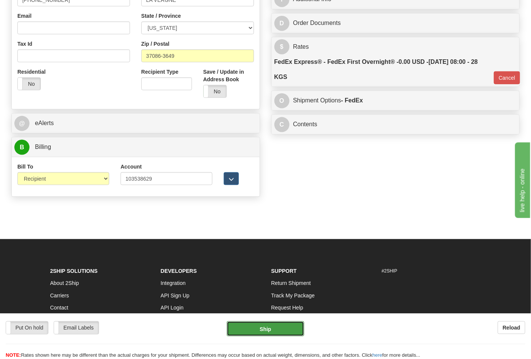
click at [292, 325] on button "Ship" at bounding box center [265, 328] width 77 height 15
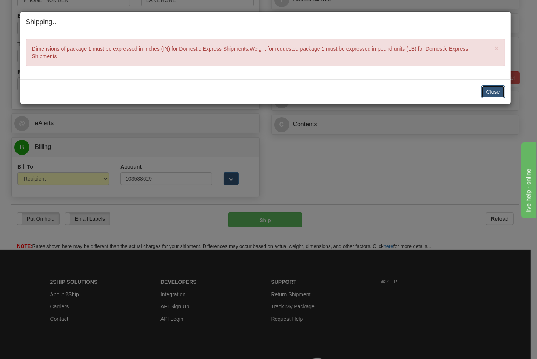
click at [502, 95] on button "Close" at bounding box center [492, 91] width 23 height 13
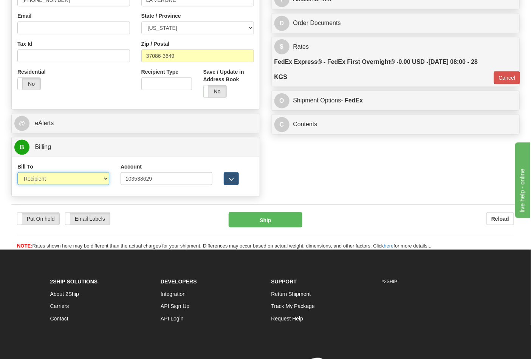
click at [104, 179] on select "Sender Recipient Third Party Collect" at bounding box center [63, 178] width 92 height 13
select select "4"
click at [17, 173] on select "Sender Recipient Third Party Collect" at bounding box center [63, 178] width 92 height 13
type input "06"
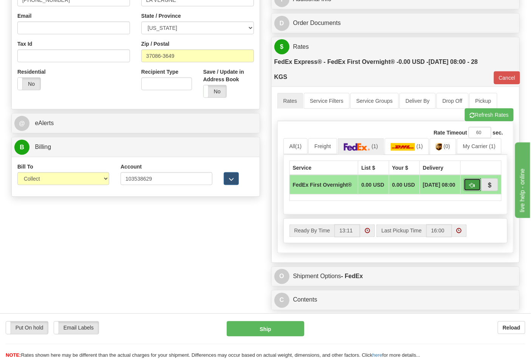
click at [471, 188] on span "button" at bounding box center [471, 185] width 5 height 5
click at [257, 329] on button "Ship" at bounding box center [265, 328] width 77 height 15
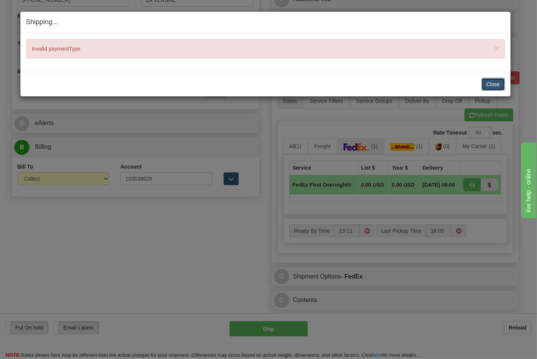
click at [489, 83] on button "Close" at bounding box center [492, 84] width 23 height 13
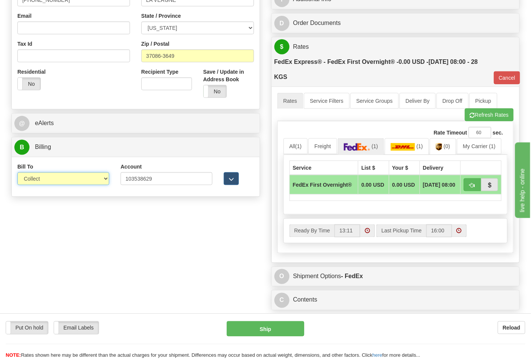
click at [55, 176] on select "Sender Recipient Third Party Collect" at bounding box center [63, 178] width 92 height 13
select select "2"
click at [17, 173] on select "Sender Recipient Third Party Collect" at bounding box center [63, 178] width 92 height 13
type input "06"
click at [271, 329] on button "Ship" at bounding box center [265, 328] width 77 height 15
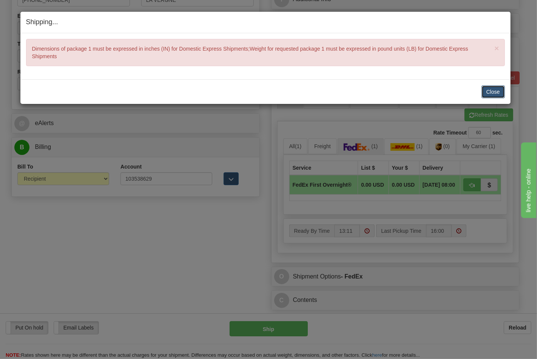
click at [483, 96] on button "Close" at bounding box center [492, 91] width 23 height 13
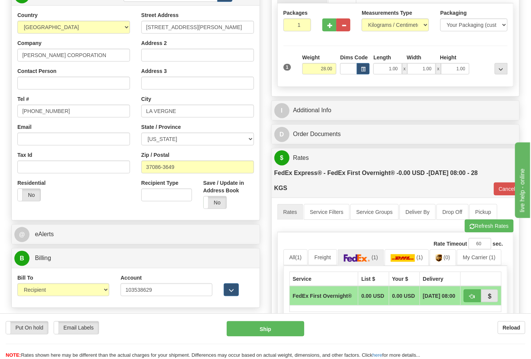
scroll to position [126, 0]
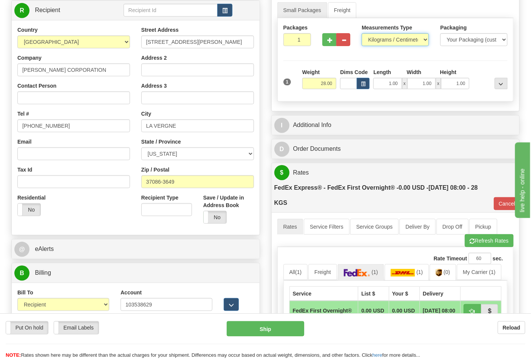
click at [383, 42] on select "Pounds / Inches Kilograms / Centimeters" at bounding box center [394, 39] width 67 height 13
select select "0"
click at [361, 34] on select "Pounds / Inches Kilograms / Centimeters" at bounding box center [394, 39] width 67 height 13
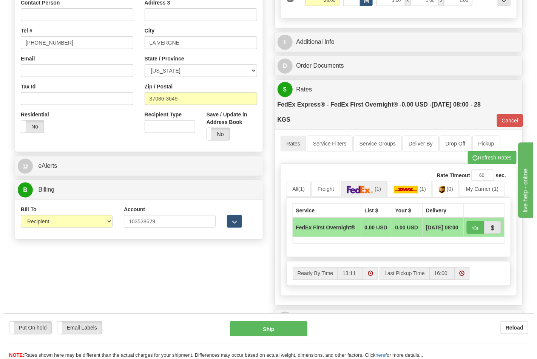
scroll to position [210, 0]
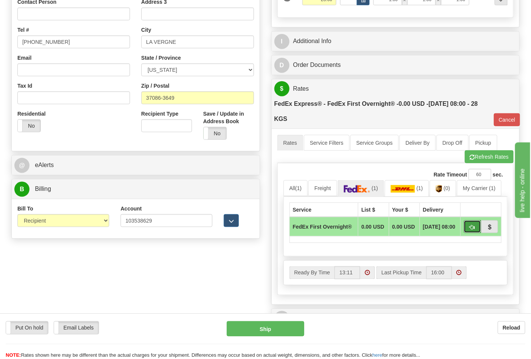
click at [471, 226] on span "button" at bounding box center [471, 227] width 5 height 5
click at [261, 324] on button "Ship" at bounding box center [265, 328] width 77 height 15
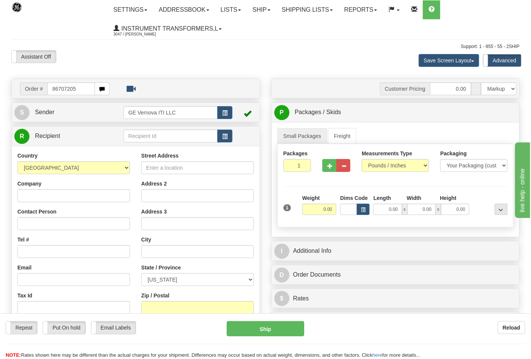
type input "86707205"
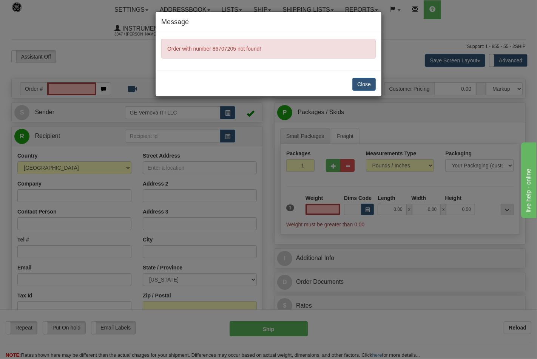
type input "0.00"
click at [364, 84] on button "Close" at bounding box center [363, 84] width 23 height 13
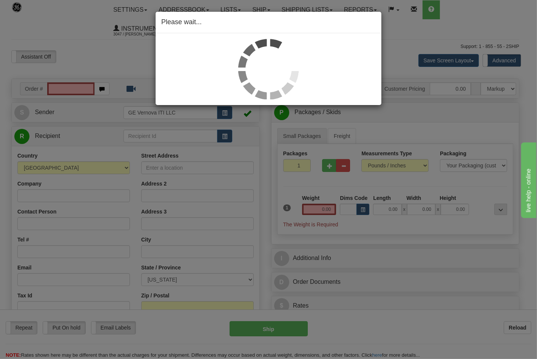
click at [168, 49] on div at bounding box center [268, 69] width 215 height 60
click at [146, 49] on div "Please wait..." at bounding box center [268, 179] width 537 height 359
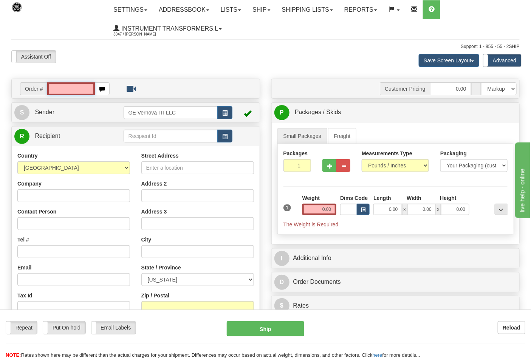
click at [85, 87] on input "text" at bounding box center [71, 88] width 48 height 13
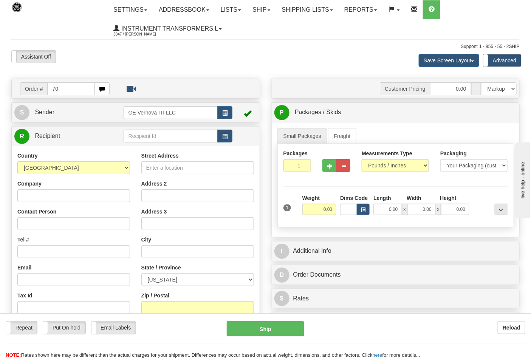
type input "7"
type input "86707205"
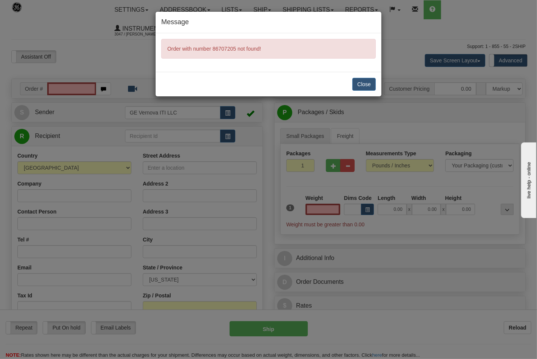
type input "0.00"
click at [372, 80] on button "Close" at bounding box center [363, 84] width 23 height 13
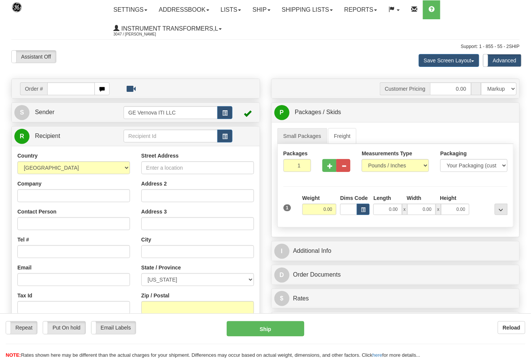
click at [86, 84] on input "text" at bounding box center [71, 88] width 48 height 13
type input "86707199"
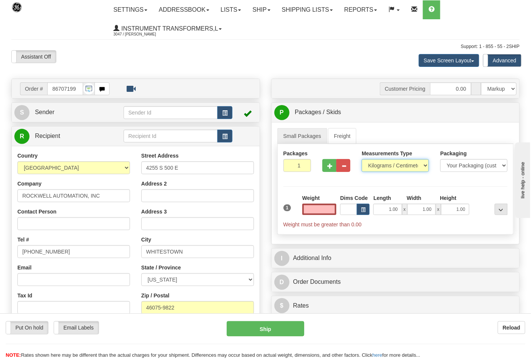
type input "0.00"
click at [375, 166] on select "Pounds / Inches Kilograms / Centimeters" at bounding box center [394, 165] width 67 height 13
select select "0"
click at [361, 159] on select "Pounds / Inches Kilograms / Centimeters" at bounding box center [394, 165] width 67 height 13
click at [309, 212] on input "0.00" at bounding box center [319, 209] width 34 height 11
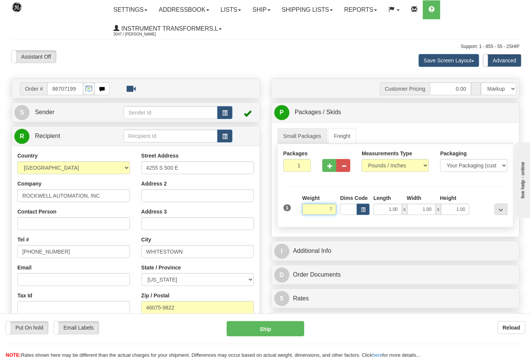
click button "Delete" at bounding box center [0, 0] width 0 height 0
type input "7.00"
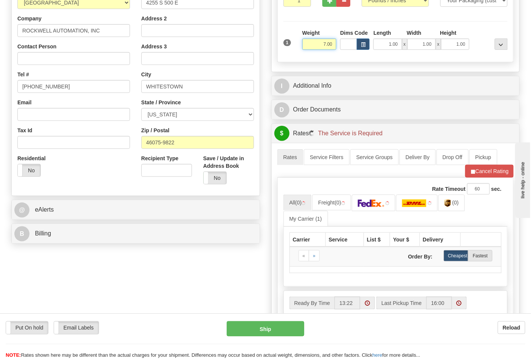
scroll to position [168, 0]
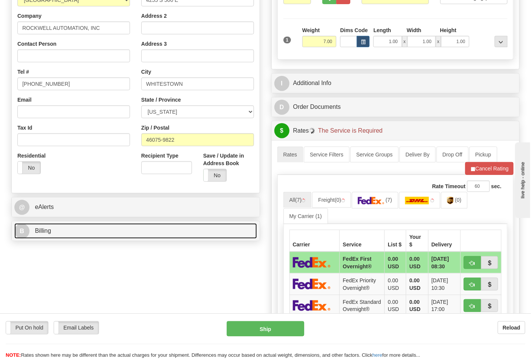
click at [190, 233] on link "B Billing" at bounding box center [135, 230] width 242 height 15
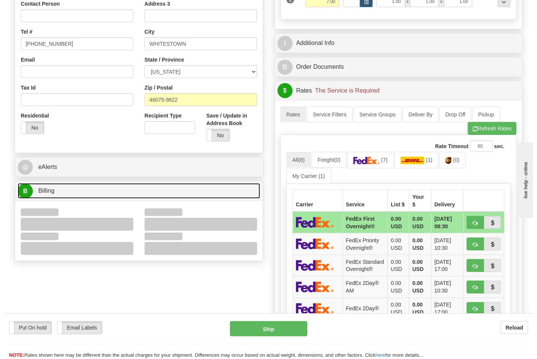
scroll to position [252, 0]
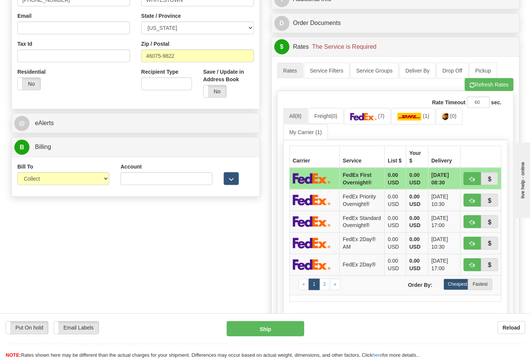
click at [96, 187] on div "Bill To Sender Recipient Third Party Collect" at bounding box center [63, 177] width 103 height 28
click at [76, 179] on select "Sender Recipient Third Party Collect" at bounding box center [63, 178] width 92 height 13
select select "2"
click at [17, 173] on select "Sender Recipient Third Party Collect" at bounding box center [63, 178] width 92 height 13
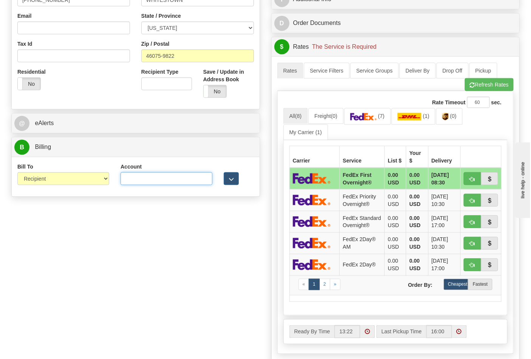
click at [179, 179] on input "Account" at bounding box center [166, 178] width 92 height 13
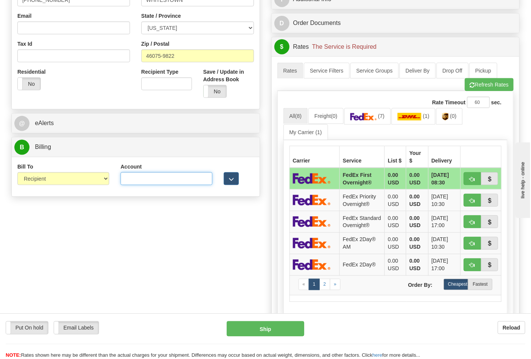
paste input "587102"
type input "587102"
click at [444, 115] on link "(0)" at bounding box center [449, 116] width 26 height 16
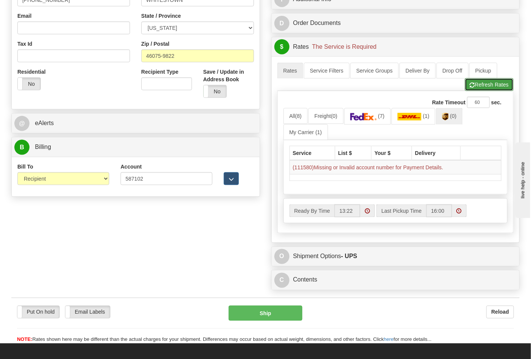
click at [480, 86] on button "Refresh Rates" at bounding box center [489, 84] width 49 height 13
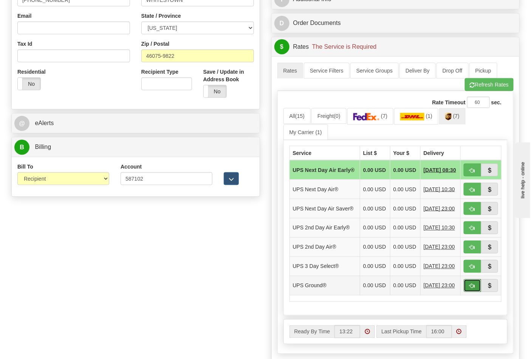
click at [477, 292] on button "button" at bounding box center [471, 285] width 17 height 13
type input "03"
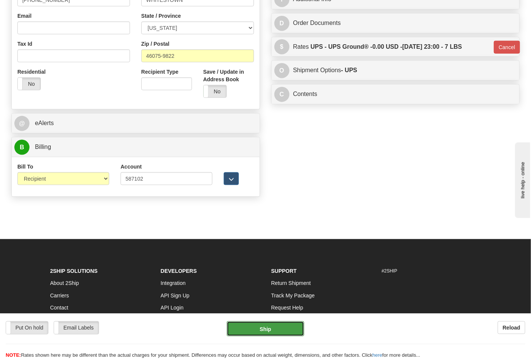
click at [287, 326] on button "Ship" at bounding box center [265, 328] width 77 height 15
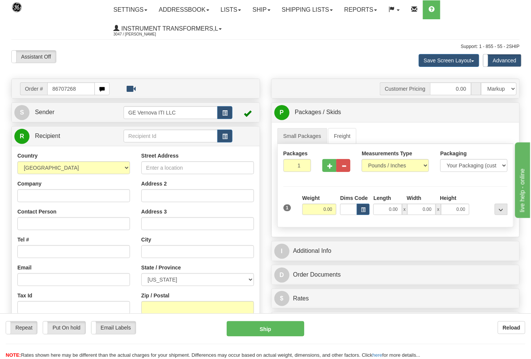
type input "86707268"
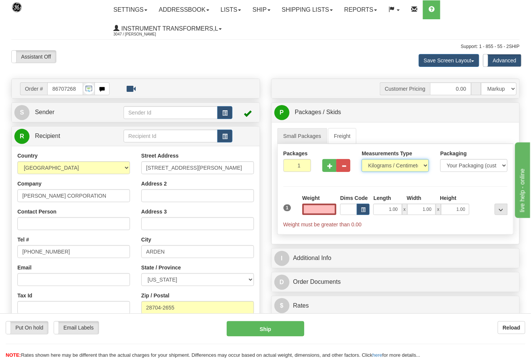
type input "0.00"
click at [375, 165] on select "Pounds / Inches Kilograms / Centimeters" at bounding box center [394, 165] width 67 height 13
select select "0"
click at [361, 159] on select "Pounds / Inches Kilograms / Centimeters" at bounding box center [394, 165] width 67 height 13
click at [314, 214] on input "0.00" at bounding box center [319, 209] width 34 height 11
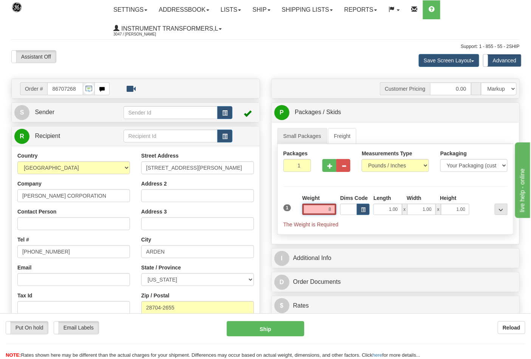
click button "Delete" at bounding box center [0, 0] width 0 height 0
type input "8.00"
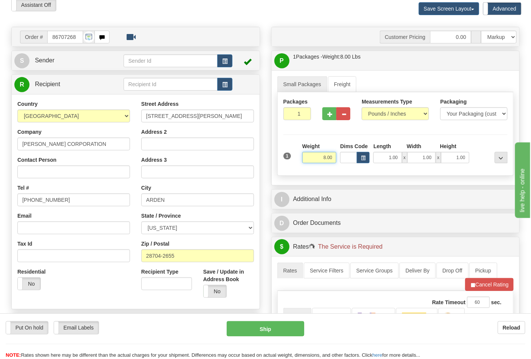
scroll to position [168, 0]
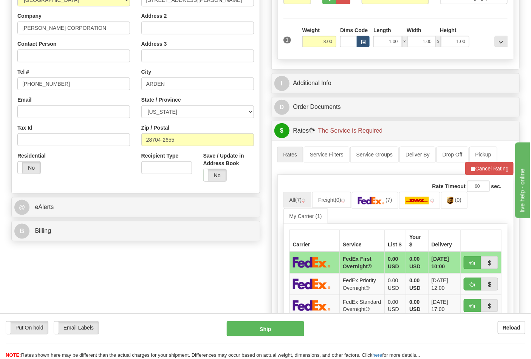
click at [180, 242] on div "Order # 86707268 S" at bounding box center [136, 77] width 260 height 333
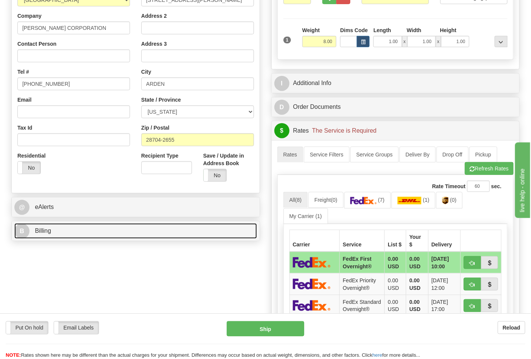
click at [182, 237] on link "B Billing" at bounding box center [135, 230] width 242 height 15
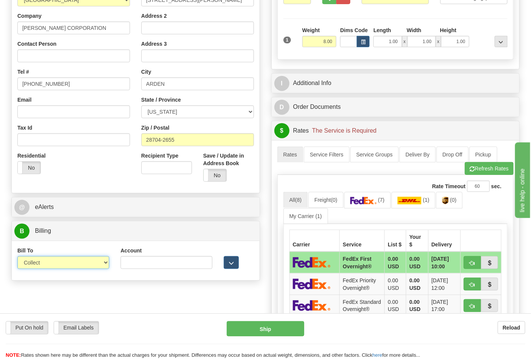
click at [97, 266] on select "Sender Recipient Third Party Collect" at bounding box center [63, 262] width 92 height 13
select select "2"
click at [17, 257] on select "Sender Recipient Third Party Collect" at bounding box center [63, 262] width 92 height 13
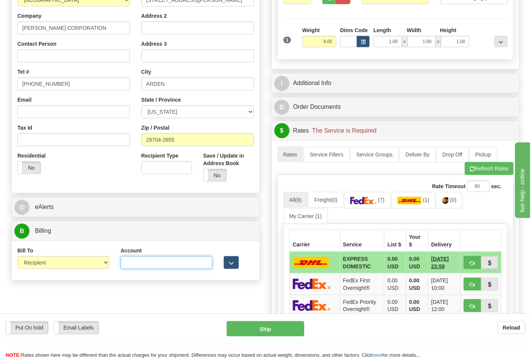
click at [143, 263] on input "Account" at bounding box center [166, 262] width 92 height 13
paste input "103014760"
type input "103014760"
click at [376, 204] on img at bounding box center [363, 201] width 26 height 8
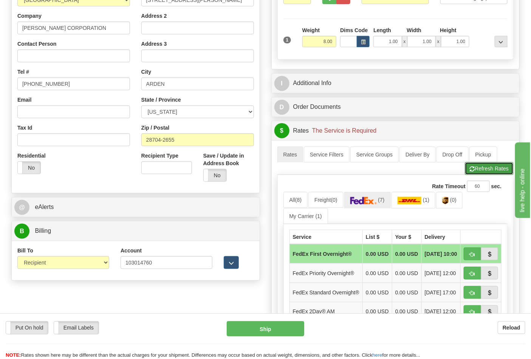
click at [481, 173] on button "Refresh Rates" at bounding box center [489, 168] width 49 height 13
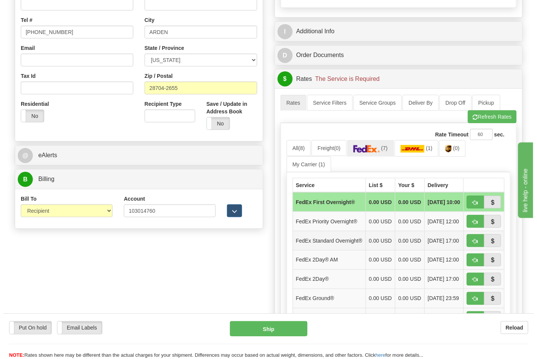
scroll to position [252, 0]
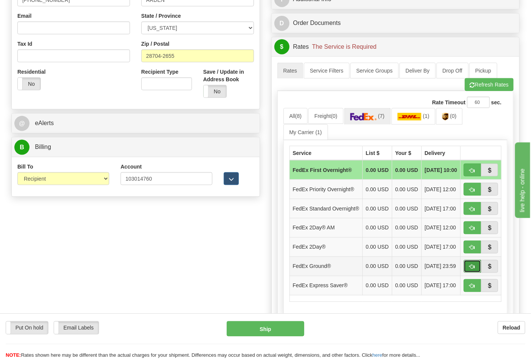
click at [471, 269] on span "button" at bounding box center [471, 266] width 5 height 5
type input "92"
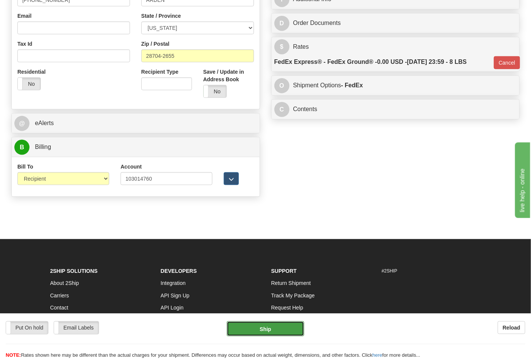
click at [272, 322] on button "Ship" at bounding box center [265, 328] width 77 height 15
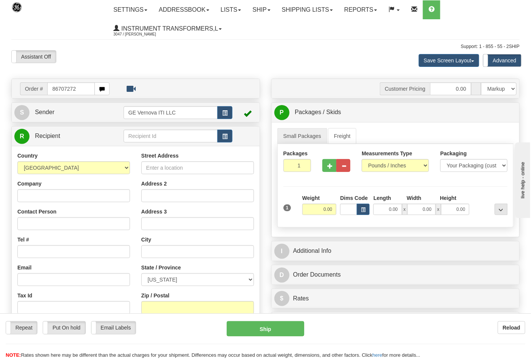
type input "86707272"
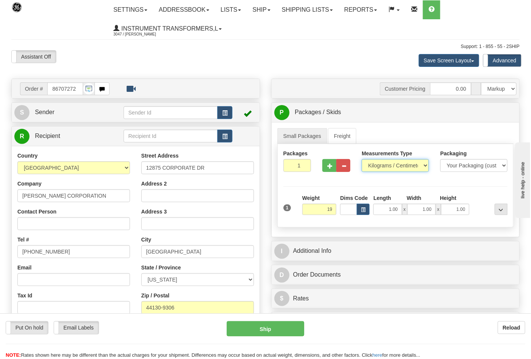
type input "19.00"
click at [381, 164] on select "Pounds / Inches Kilograms / Centimeters" at bounding box center [394, 165] width 67 height 13
select select "0"
click at [361, 159] on select "Pounds / Inches Kilograms / Centimeters" at bounding box center [394, 165] width 67 height 13
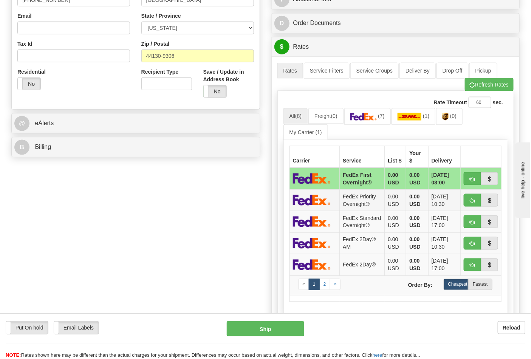
scroll to position [293, 0]
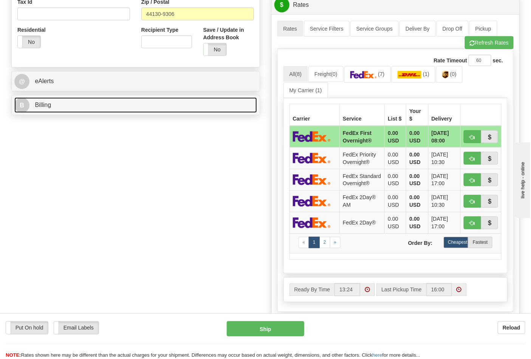
click at [204, 106] on link "B Billing" at bounding box center [135, 104] width 242 height 15
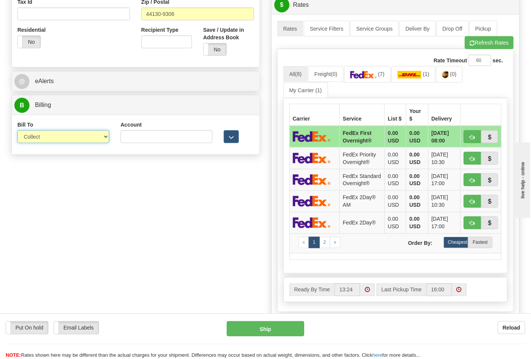
click at [92, 141] on select "Sender Recipient Third Party Collect" at bounding box center [63, 136] width 92 height 13
select select "2"
click at [17, 131] on select "Sender Recipient Third Party Collect" at bounding box center [63, 136] width 92 height 13
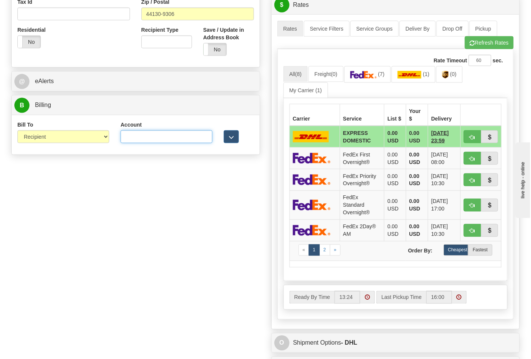
click at [184, 133] on input "Account" at bounding box center [166, 136] width 92 height 13
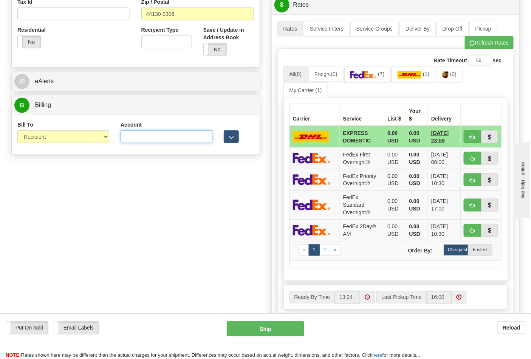
paste input "103538629"
type input "103538629"
click at [363, 74] on img at bounding box center [363, 75] width 26 height 8
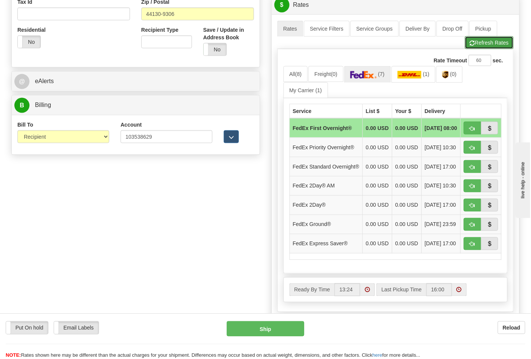
click at [497, 43] on button "Refresh Rates" at bounding box center [489, 42] width 49 height 13
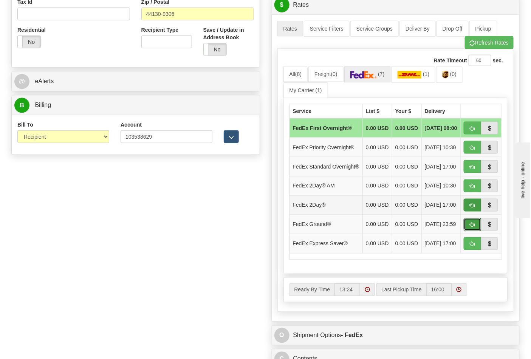
click at [476, 231] on button "button" at bounding box center [471, 224] width 17 height 13
type input "92"
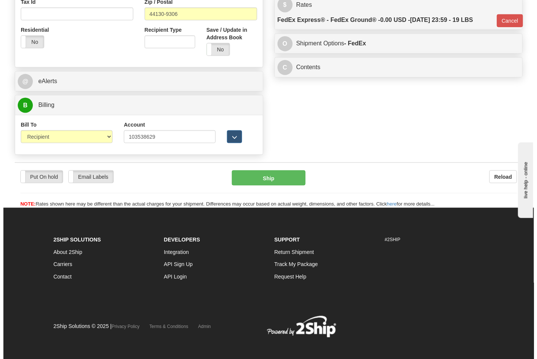
scroll to position [289, 0]
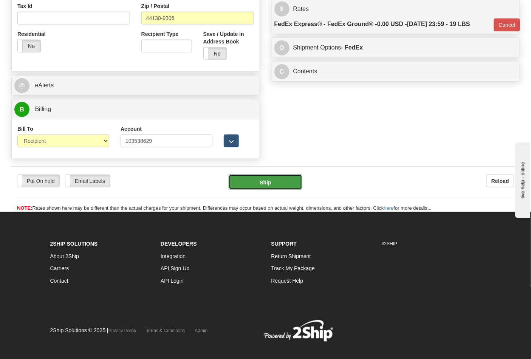
click at [253, 178] on button "Ship" at bounding box center [264, 181] width 73 height 15
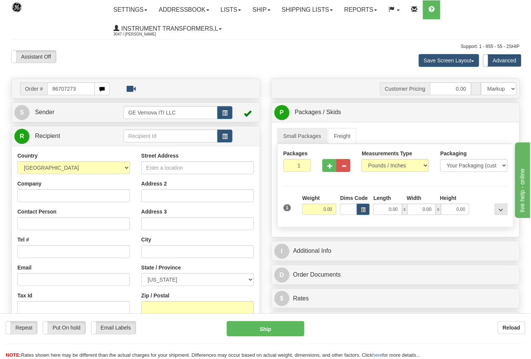
type input "86707273"
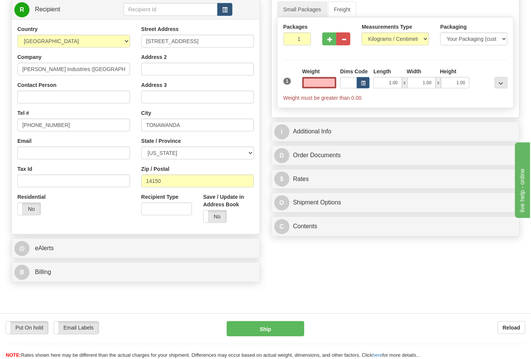
scroll to position [168, 0]
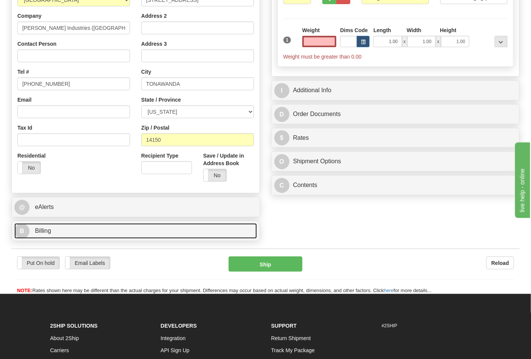
type input "0.00"
click at [115, 231] on link "B Billing" at bounding box center [135, 230] width 242 height 15
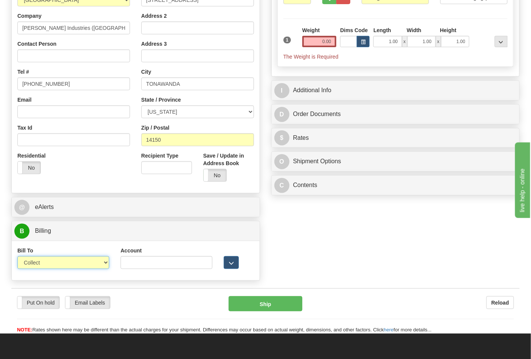
click at [92, 265] on select "Sender Recipient Third Party Collect" at bounding box center [63, 262] width 92 height 13
select select "2"
click at [17, 257] on select "Sender Recipient Third Party Collect" at bounding box center [63, 262] width 92 height 13
click at [127, 264] on input "Account" at bounding box center [166, 262] width 92 height 13
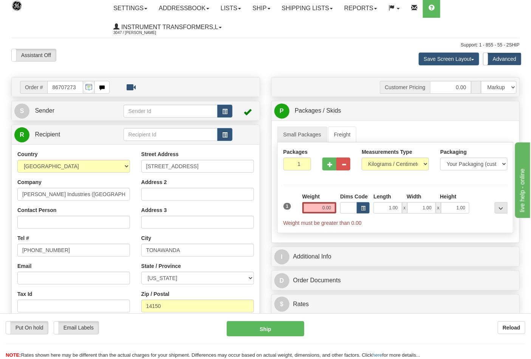
scroll to position [0, 0]
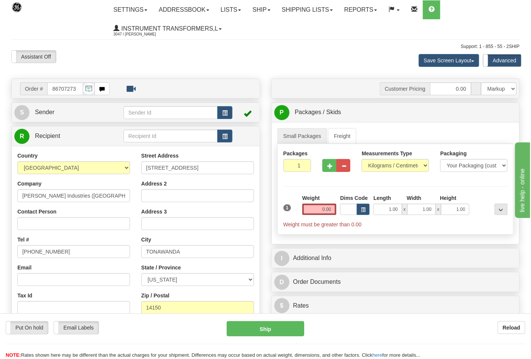
type input "130592767"
click at [409, 164] on select "Pounds / Inches Kilograms / Centimeters" at bounding box center [394, 165] width 67 height 13
select select "0"
click at [361, 159] on select "Pounds / Inches Kilograms / Centimeters" at bounding box center [394, 165] width 67 height 13
click at [307, 210] on input "0.00" at bounding box center [319, 209] width 34 height 11
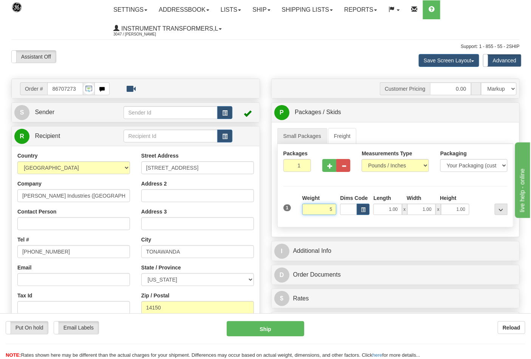
click button "Delete" at bounding box center [0, 0] width 0 height 0
type input "5.00"
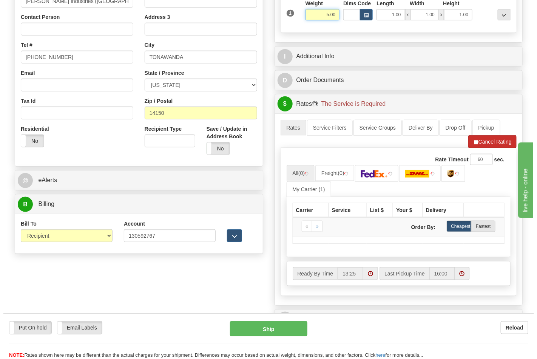
scroll to position [210, 0]
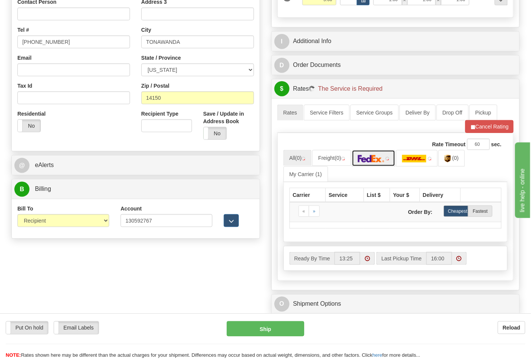
click at [391, 165] on link at bounding box center [374, 158] width 44 height 16
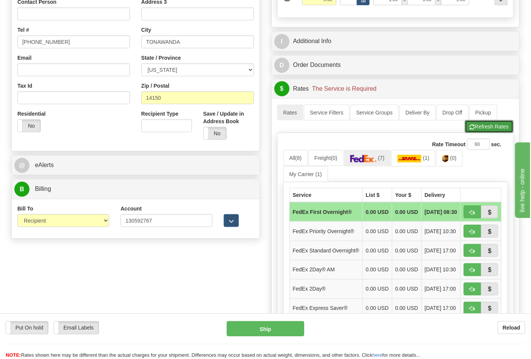
click at [492, 131] on button "Refresh Rates" at bounding box center [489, 126] width 49 height 13
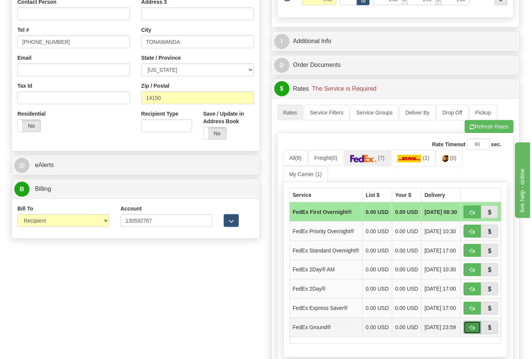
click at [470, 334] on button "button" at bounding box center [471, 327] width 17 height 13
type input "92"
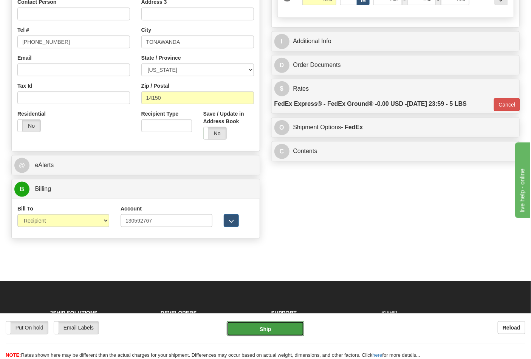
click at [290, 329] on button "Ship" at bounding box center [265, 328] width 77 height 15
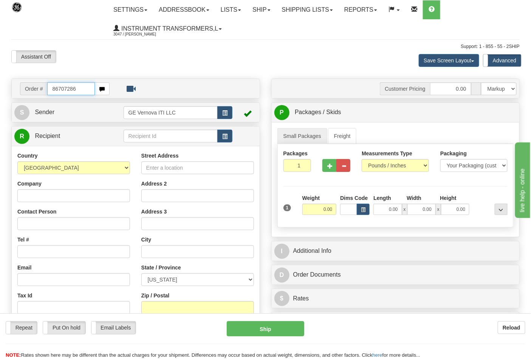
type input "86707286"
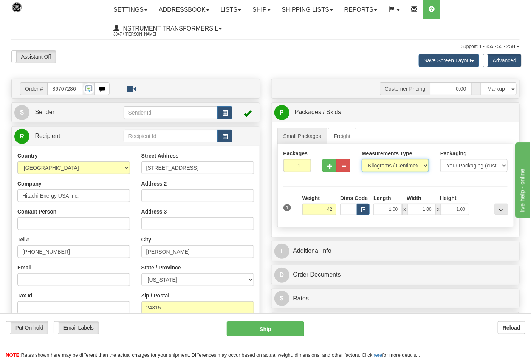
type input "42.00"
click at [400, 165] on select "Pounds / Inches Kilograms / Centimeters" at bounding box center [394, 165] width 67 height 13
select select "0"
click at [361, 159] on select "Pounds / Inches Kilograms / Centimeters" at bounding box center [394, 165] width 67 height 13
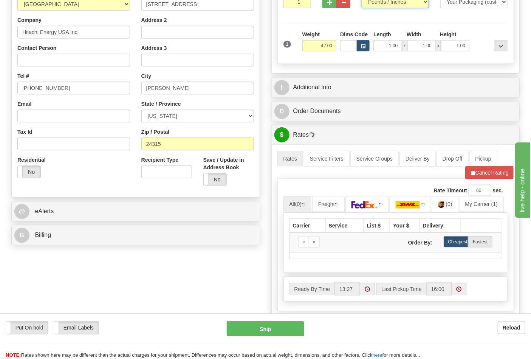
scroll to position [168, 0]
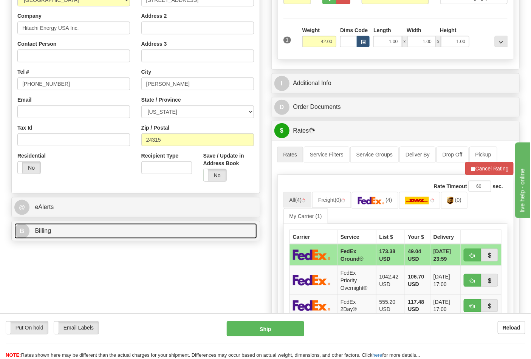
click at [167, 232] on link "B Billing" at bounding box center [135, 230] width 242 height 15
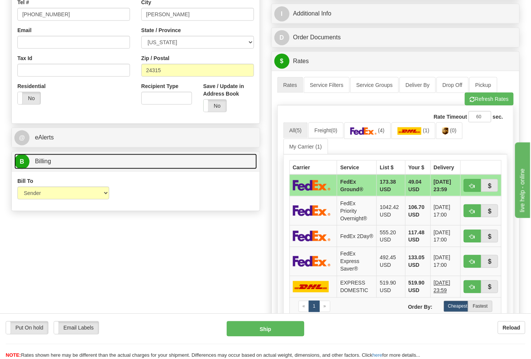
scroll to position [293, 0]
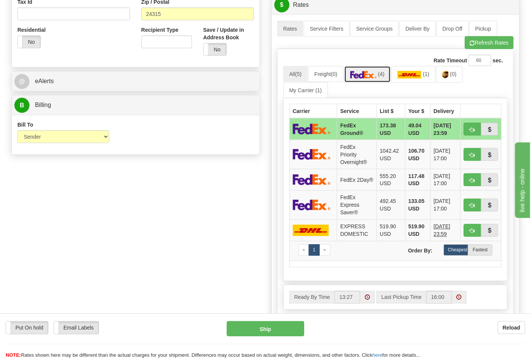
click at [375, 74] on img at bounding box center [363, 75] width 26 height 8
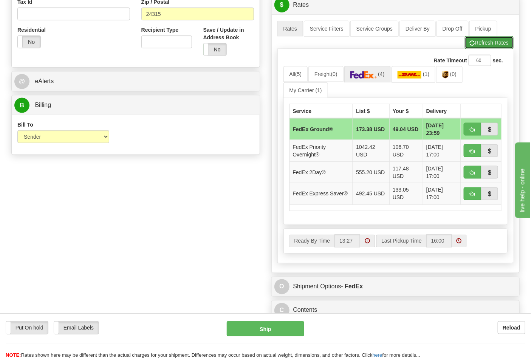
click at [492, 47] on button "Refresh Rates" at bounding box center [489, 42] width 49 height 13
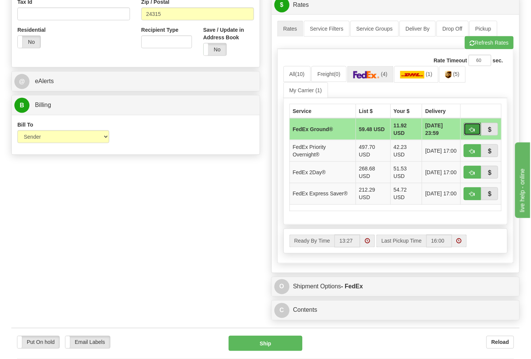
click at [471, 131] on span "button" at bounding box center [471, 129] width 5 height 5
type input "92"
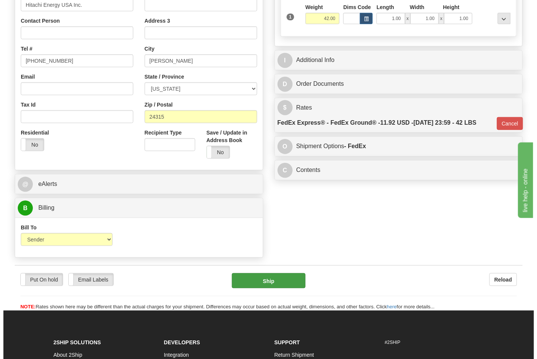
scroll to position [205, 0]
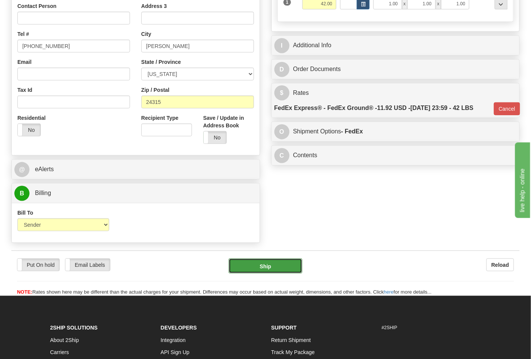
click at [260, 266] on button "Ship" at bounding box center [264, 265] width 73 height 15
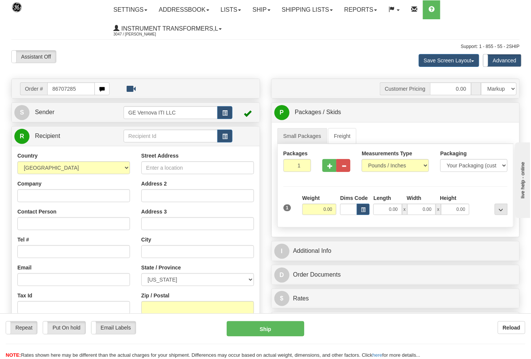
type input "86707285"
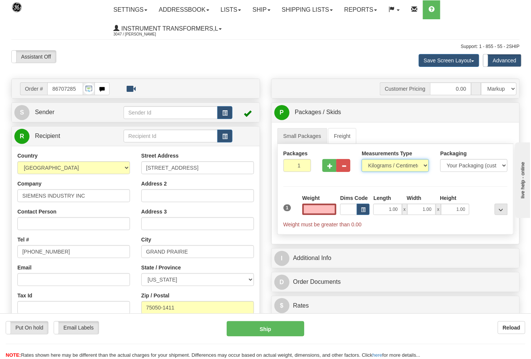
type input "0.00"
click at [386, 165] on select "Pounds / Inches Kilograms / Centimeters" at bounding box center [394, 165] width 67 height 13
select select "0"
click at [361, 159] on select "Pounds / Inches Kilograms / Centimeters" at bounding box center [394, 165] width 67 height 13
click at [311, 216] on div "Weight 0.00" at bounding box center [319, 207] width 38 height 26
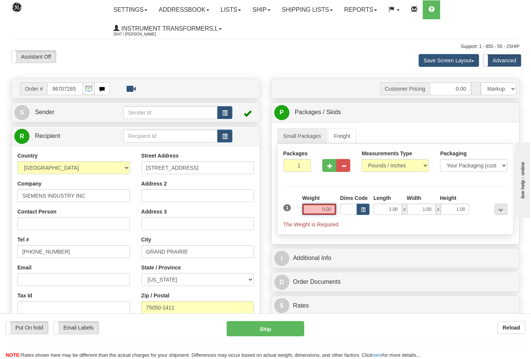
click at [313, 210] on input "0.00" at bounding box center [319, 209] width 34 height 11
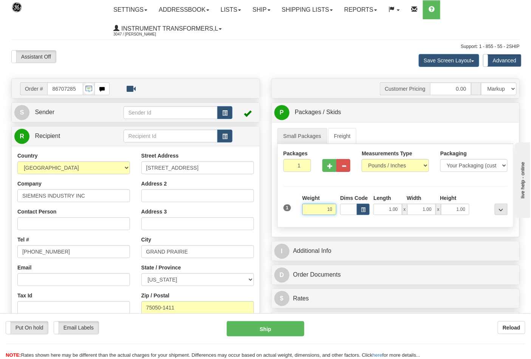
type input "1"
type input "42.00"
click at [327, 168] on span "button" at bounding box center [329, 166] width 5 height 5
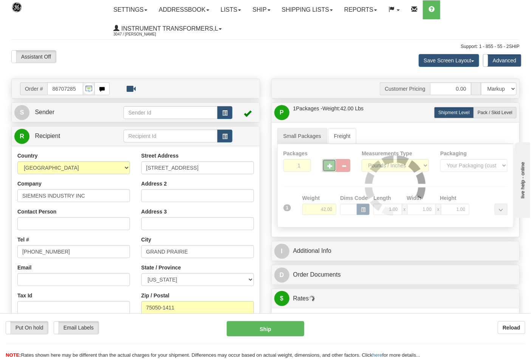
type input "2"
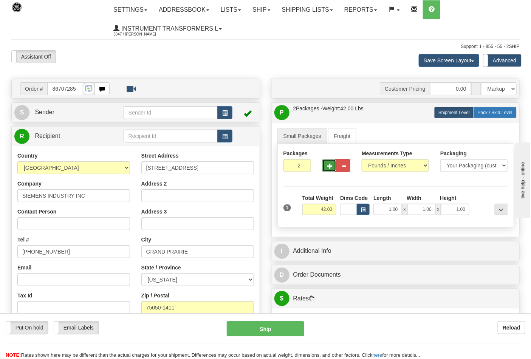
click at [488, 112] on span "Pack / Skid Level" at bounding box center [494, 112] width 35 height 5
radio input "true"
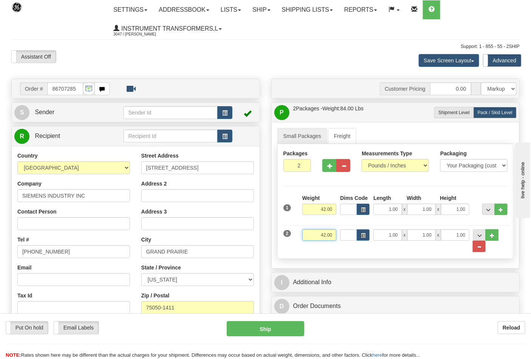
click at [319, 236] on input "42.00" at bounding box center [319, 234] width 34 height 11
type input "61.00"
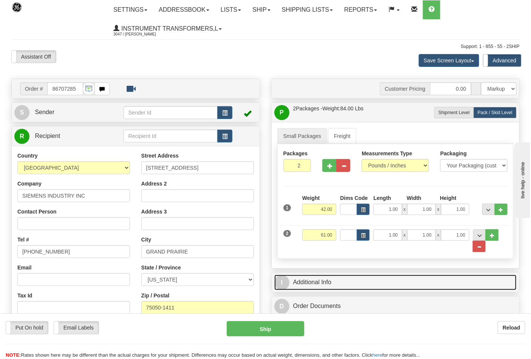
click at [381, 288] on link "I Additional Info" at bounding box center [395, 282] width 242 height 15
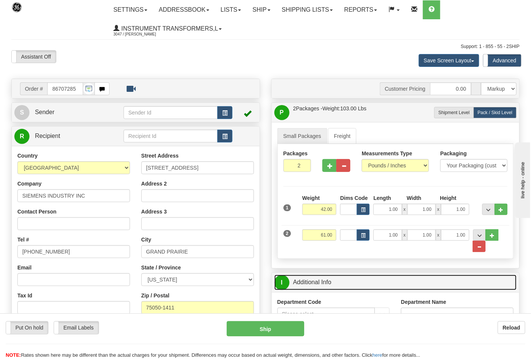
scroll to position [168, 0]
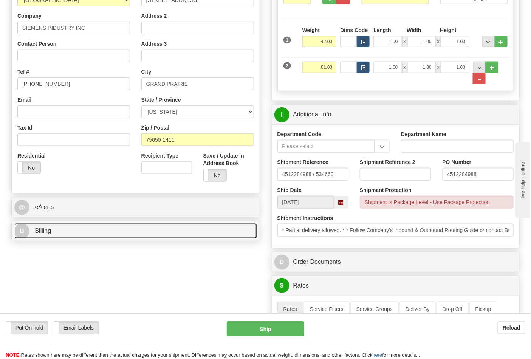
click at [238, 236] on link "B Billing" at bounding box center [135, 230] width 242 height 15
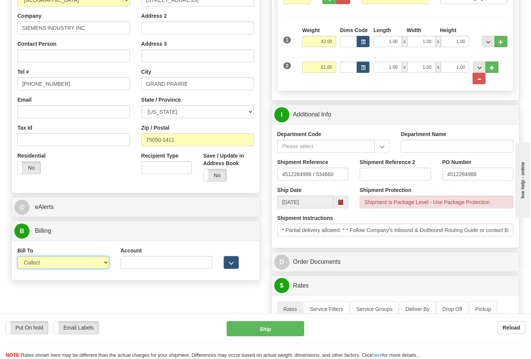
click at [93, 266] on select "Sender Recipient Third Party Collect" at bounding box center [63, 262] width 92 height 13
select select "2"
click at [17, 257] on select "Sender Recipient Third Party Collect" at bounding box center [63, 262] width 92 height 13
click at [144, 259] on input "Account" at bounding box center [166, 262] width 92 height 13
paste input "751135"
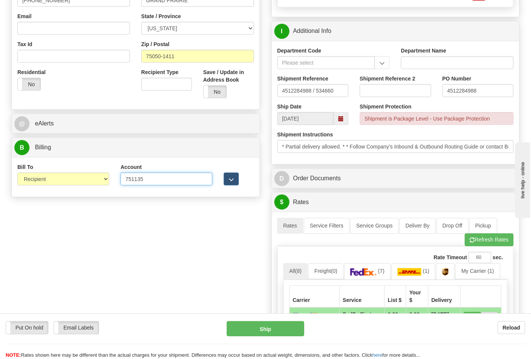
scroll to position [252, 0]
type input "751135"
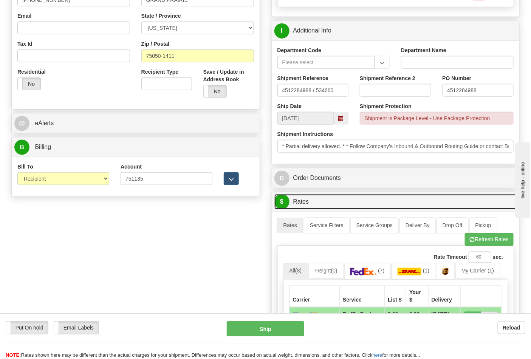
click at [388, 206] on link "$ Rates" at bounding box center [395, 201] width 242 height 15
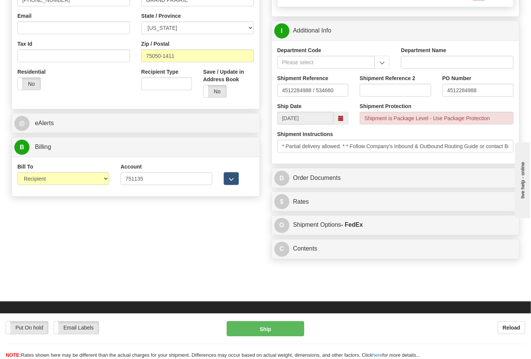
click at [386, 121] on div "Shipment is Package Level - Use Package Protection" at bounding box center [437, 118] width 154 height 13
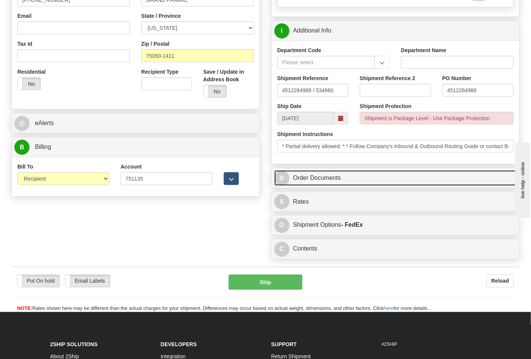
click at [333, 181] on link "D Order Documents" at bounding box center [395, 177] width 242 height 15
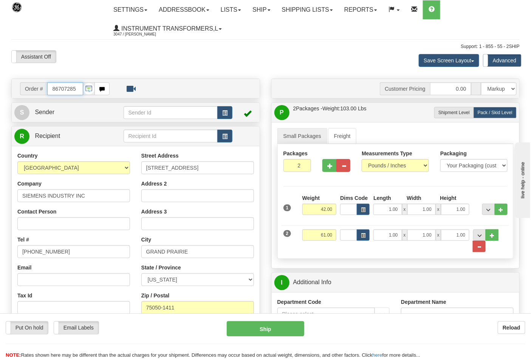
scroll to position [0, 0]
drag, startPoint x: 78, startPoint y: 87, endPoint x: 49, endPoint y: 93, distance: 29.3
click at [50, 92] on input "86707285" at bounding box center [65, 88] width 36 height 13
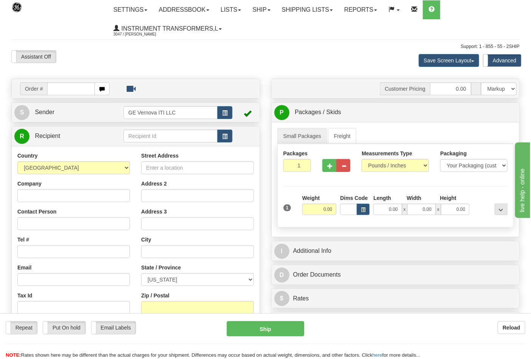
click at [68, 85] on input "text" at bounding box center [71, 88] width 48 height 13
type input "86707285"
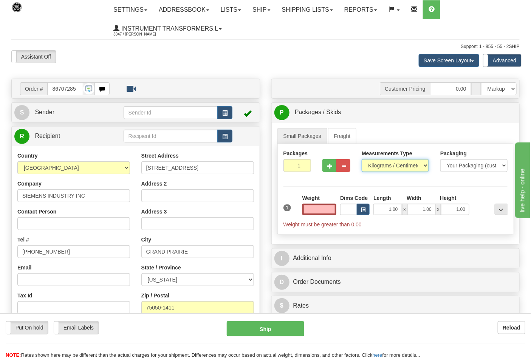
type input "0.00"
click at [410, 166] on select "Pounds / Inches Kilograms / Centimeters" at bounding box center [394, 165] width 67 height 13
select select "0"
click at [361, 159] on select "Pounds / Inches Kilograms / Centimeters" at bounding box center [394, 165] width 67 height 13
click at [320, 213] on input "0.00" at bounding box center [319, 209] width 34 height 11
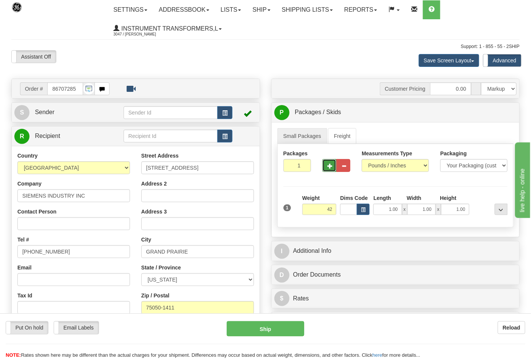
type input "42.00"
click at [335, 168] on button "button" at bounding box center [329, 165] width 14 height 13
type input "2"
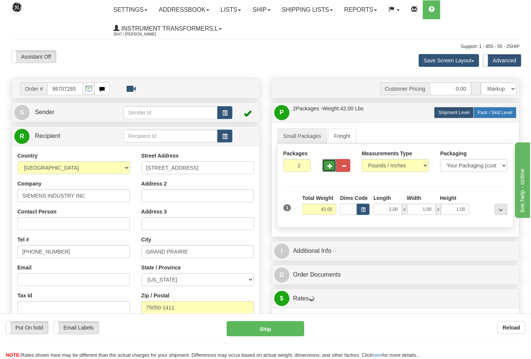
click at [501, 112] on span "Pack / Skid Level" at bounding box center [494, 112] width 35 height 5
radio input "true"
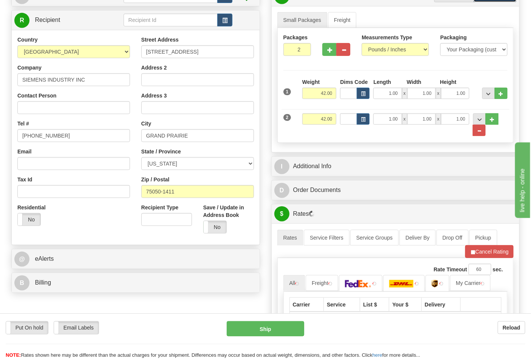
scroll to position [126, 0]
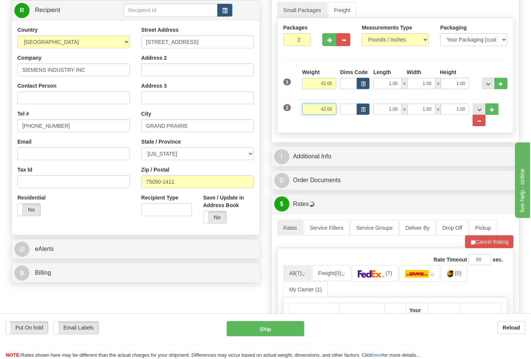
drag, startPoint x: 312, startPoint y: 107, endPoint x: 344, endPoint y: 108, distance: 32.5
click at [344, 108] on div "2 Weight 42.00 Dims Code Length Width Height" at bounding box center [395, 111] width 228 height 31
click button "Delete" at bounding box center [0, 0] width 0 height 0
type input "61.00"
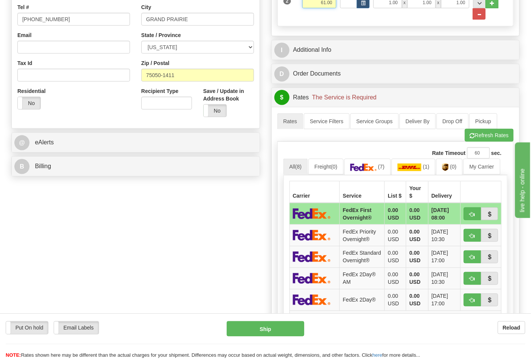
scroll to position [252, 0]
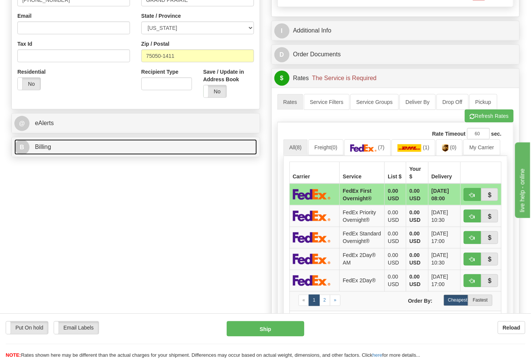
click at [142, 147] on link "B Billing" at bounding box center [135, 146] width 242 height 15
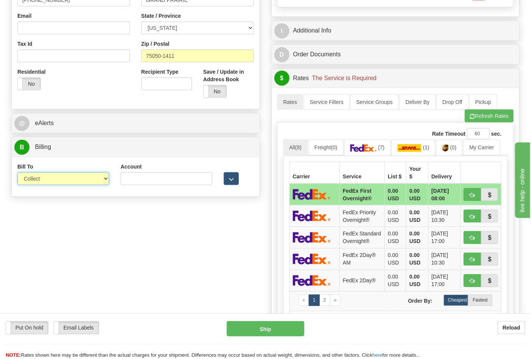
drag, startPoint x: 93, startPoint y: 178, endPoint x: 89, endPoint y: 182, distance: 5.7
click at [91, 180] on select "Sender Recipient Third Party Collect" at bounding box center [63, 178] width 92 height 13
select select "2"
click at [17, 173] on select "Sender Recipient Third Party Collect" at bounding box center [63, 178] width 92 height 13
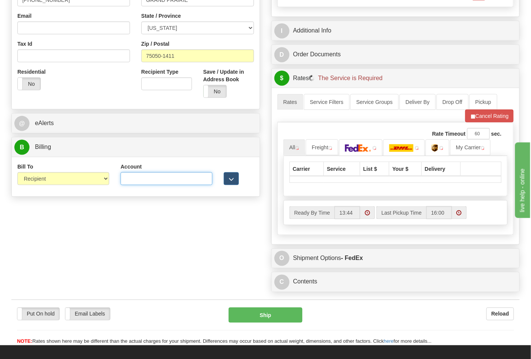
click at [145, 181] on input "Account" at bounding box center [166, 178] width 92 height 13
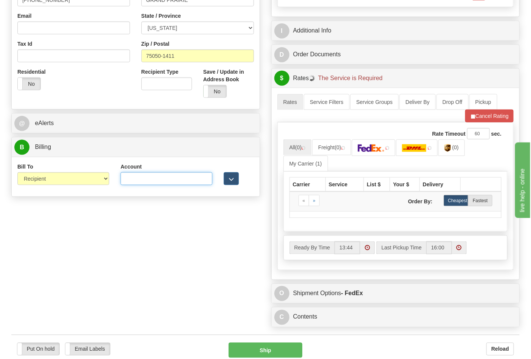
paste input "751135"
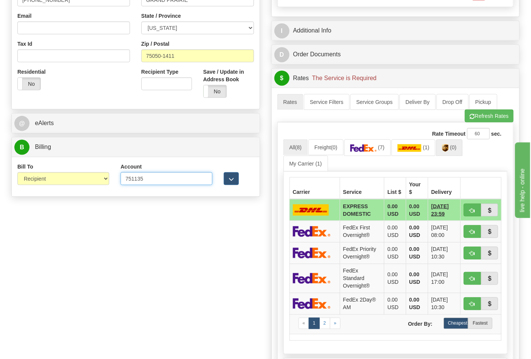
type input "751135"
click at [448, 150] on img at bounding box center [445, 148] width 6 height 8
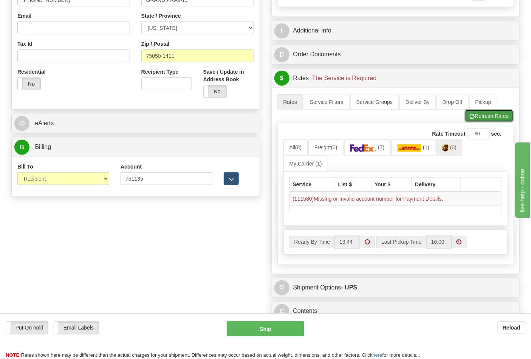
click at [495, 119] on button "Refresh Rates" at bounding box center [489, 116] width 49 height 13
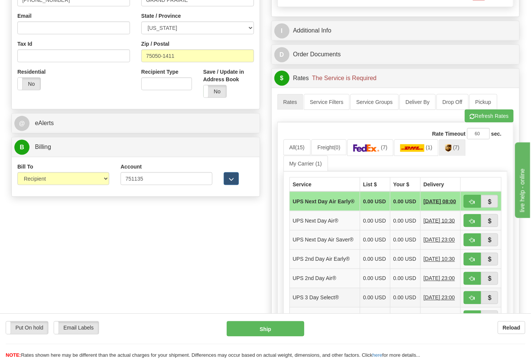
scroll to position [293, 0]
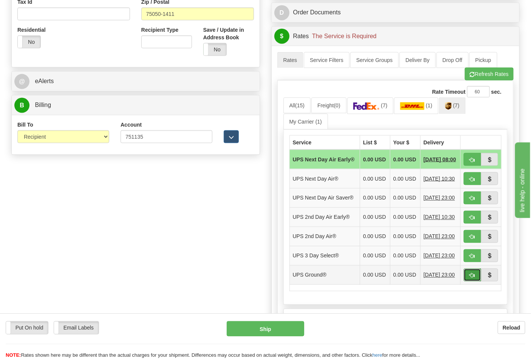
click at [469, 281] on button "button" at bounding box center [471, 275] width 17 height 13
type input "03"
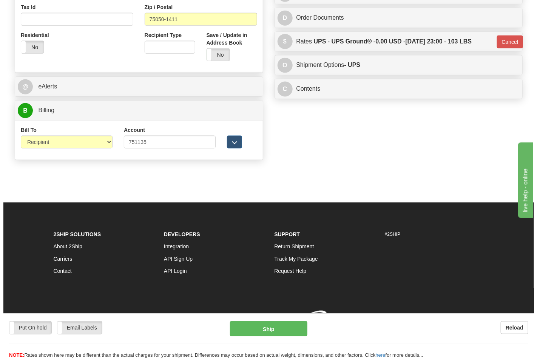
scroll to position [289, 0]
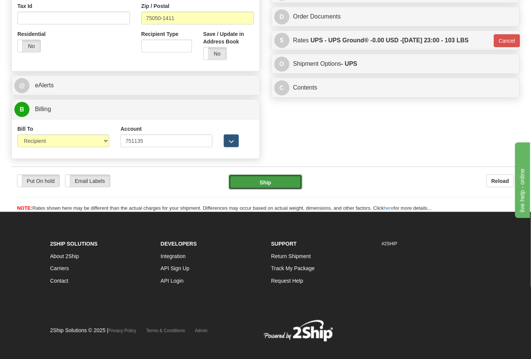
click at [251, 179] on button "Ship" at bounding box center [264, 181] width 73 height 15
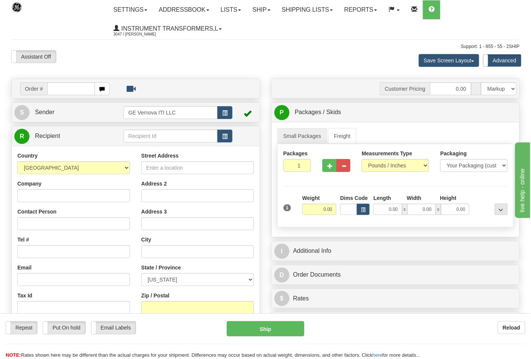
click at [57, 88] on input "text" at bounding box center [71, 88] width 48 height 13
type input "86707289"
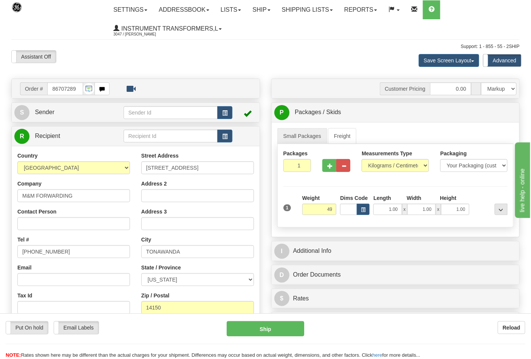
click button "Delete" at bounding box center [0, 0] width 0 height 0
type input "49.00"
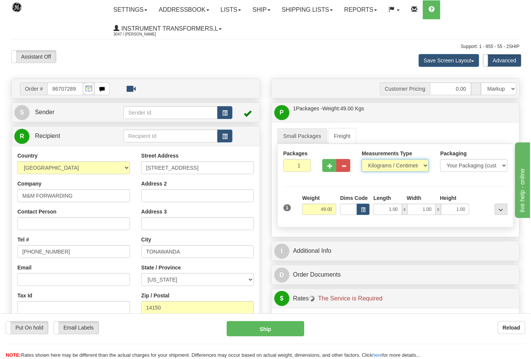
drag, startPoint x: 382, startPoint y: 165, endPoint x: 381, endPoint y: 171, distance: 6.4
click at [382, 165] on select "Pounds / Inches Kilograms / Centimeters" at bounding box center [394, 165] width 67 height 13
select select "0"
click at [361, 159] on select "Pounds / Inches Kilograms / Centimeters" at bounding box center [394, 165] width 67 height 13
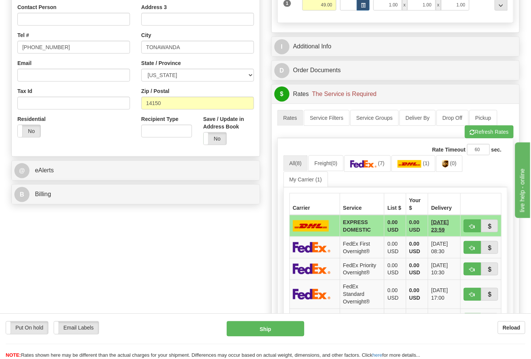
scroll to position [210, 0]
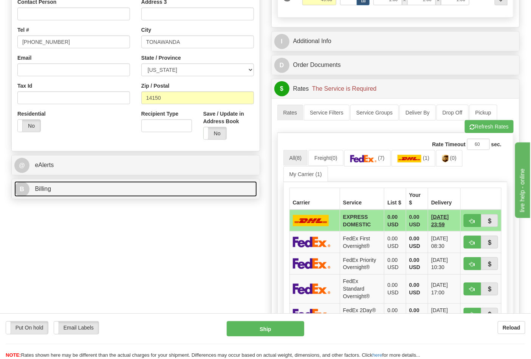
click at [73, 187] on link "B Billing" at bounding box center [135, 188] width 242 height 15
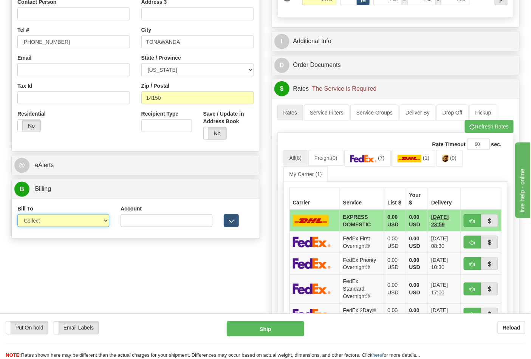
click at [39, 220] on select "Sender Recipient Third Party Collect" at bounding box center [63, 220] width 92 height 13
select select "2"
click at [17, 215] on select "Sender Recipient Third Party Collect" at bounding box center [63, 220] width 92 height 13
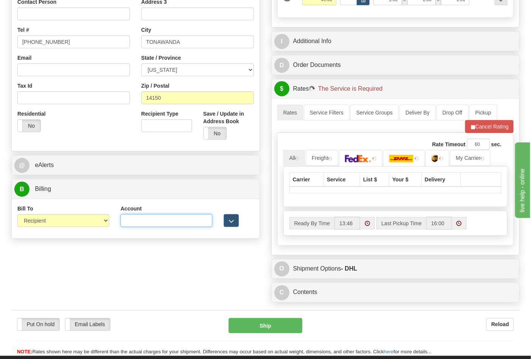
drag, startPoint x: 125, startPoint y: 221, endPoint x: 115, endPoint y: 229, distance: 13.1
click at [124, 225] on input "Account" at bounding box center [166, 220] width 92 height 13
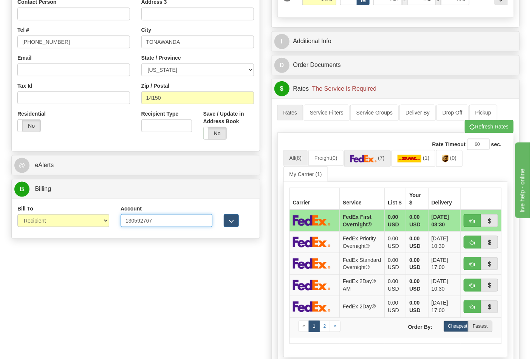
type input "130592767"
click at [377, 157] on img at bounding box center [363, 159] width 26 height 8
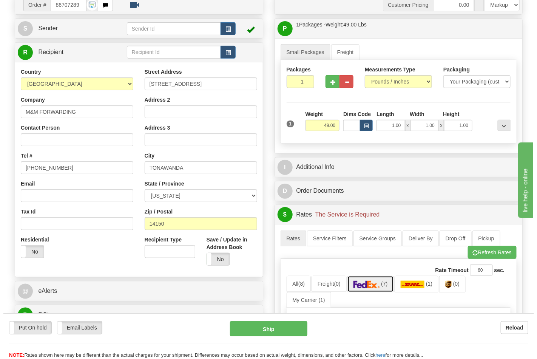
scroll to position [252, 0]
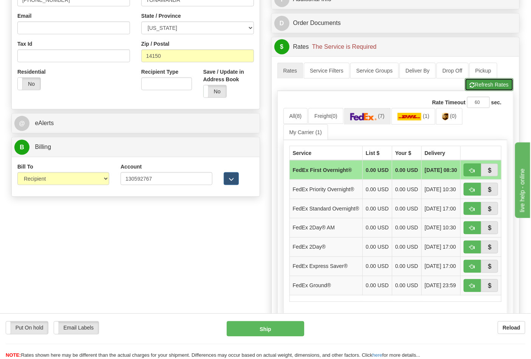
click at [487, 88] on button "Refresh Rates" at bounding box center [489, 84] width 49 height 13
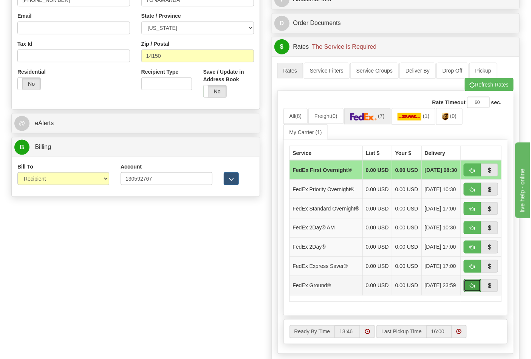
click at [474, 289] on span "button" at bounding box center [471, 286] width 5 height 5
type input "92"
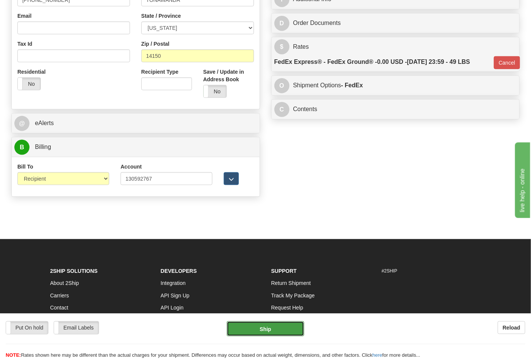
click at [267, 327] on button "Ship" at bounding box center [265, 328] width 77 height 15
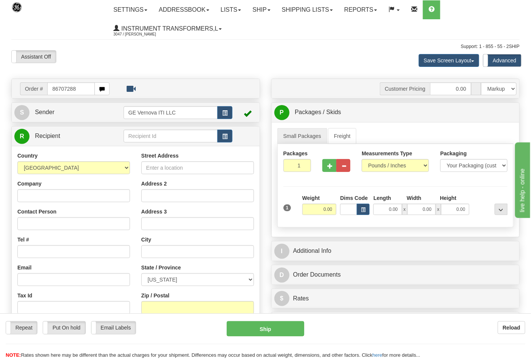
type input "86707288"
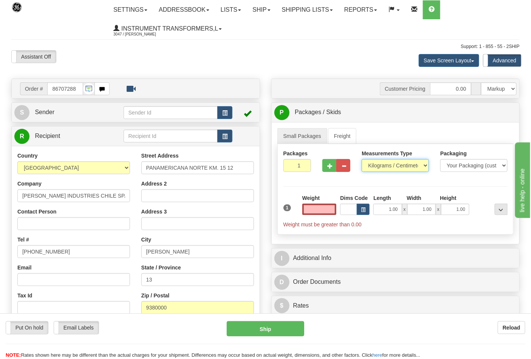
type input "0.00"
click at [393, 167] on select "Pounds / Inches Kilograms / Centimeters" at bounding box center [394, 165] width 67 height 13
select select "0"
click at [361, 159] on select "Pounds / Inches Kilograms / Centimeters" at bounding box center [394, 165] width 67 height 13
click at [320, 212] on input "0.00" at bounding box center [319, 209] width 34 height 11
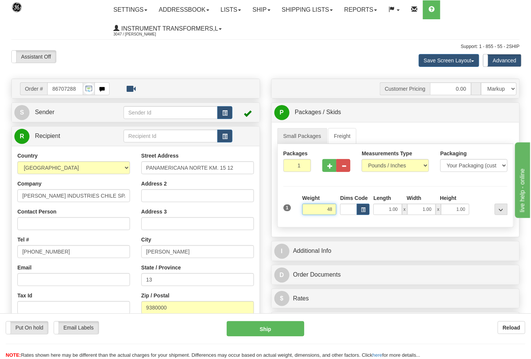
click button "Delete" at bounding box center [0, 0] width 0 height 0
type input "48.00"
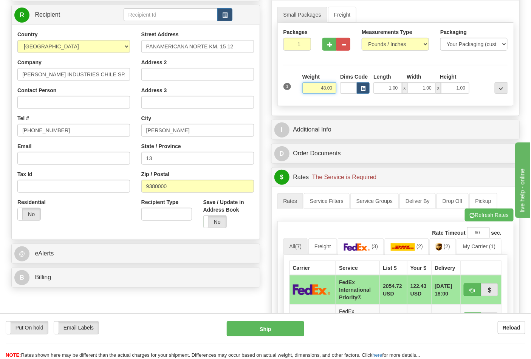
scroll to position [126, 0]
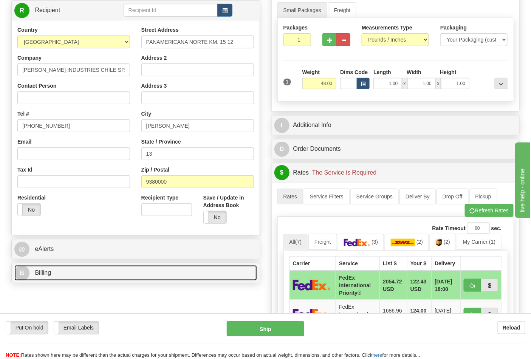
click at [130, 267] on link "B Billing" at bounding box center [135, 272] width 242 height 15
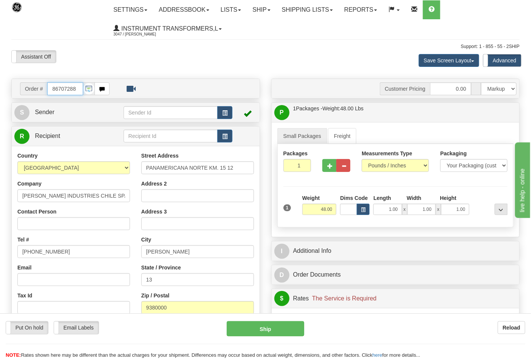
scroll to position [0, 0]
drag, startPoint x: 77, startPoint y: 89, endPoint x: 46, endPoint y: 92, distance: 31.8
click at [46, 92] on div "Order # 86707288" at bounding box center [65, 88] width 90 height 13
type input "86707291"
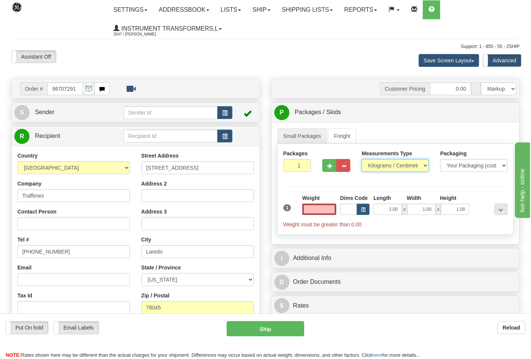
type input "0.00"
click at [416, 170] on select "Pounds / Inches Kilograms / Centimeters" at bounding box center [394, 165] width 67 height 13
select select "0"
click at [361, 159] on select "Pounds / Inches Kilograms / Centimeters" at bounding box center [394, 165] width 67 height 13
click at [321, 212] on input "0.00" at bounding box center [319, 209] width 34 height 11
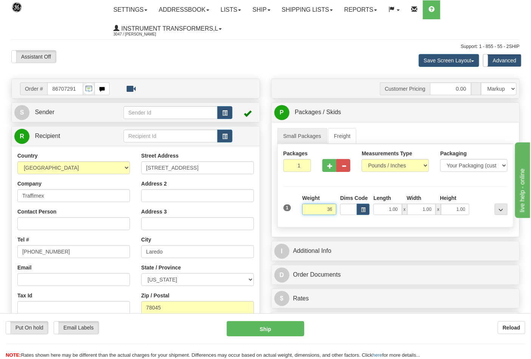
click button "Delete" at bounding box center [0, 0] width 0 height 0
type input "36.00"
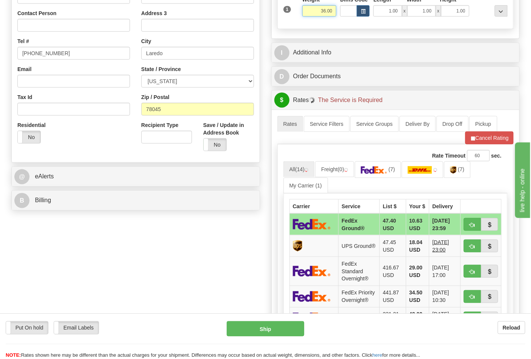
scroll to position [210, 0]
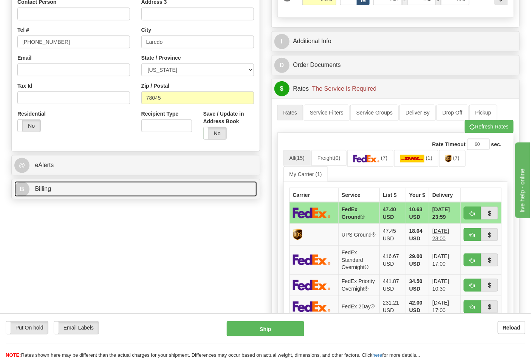
click at [153, 194] on link "B Billing" at bounding box center [135, 188] width 242 height 15
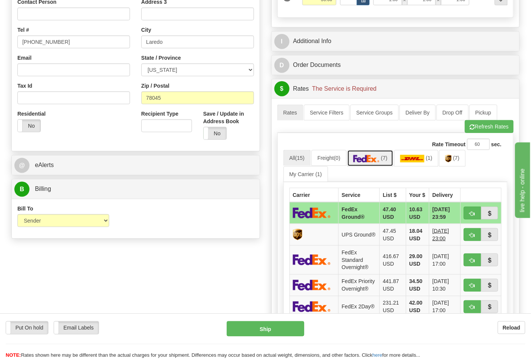
click at [362, 161] on img at bounding box center [366, 159] width 26 height 8
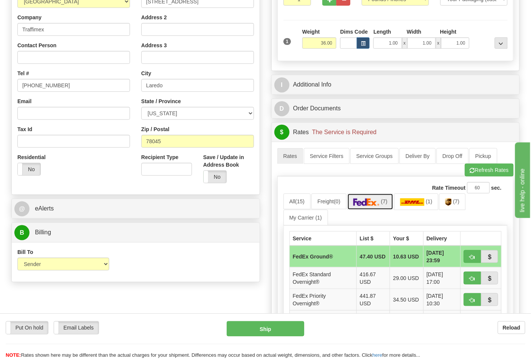
scroll to position [168, 0]
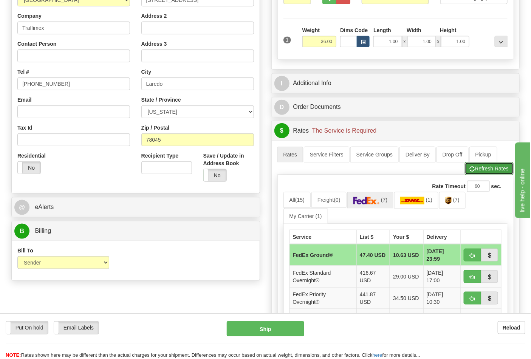
click at [491, 168] on button "Refresh Rates" at bounding box center [489, 168] width 49 height 13
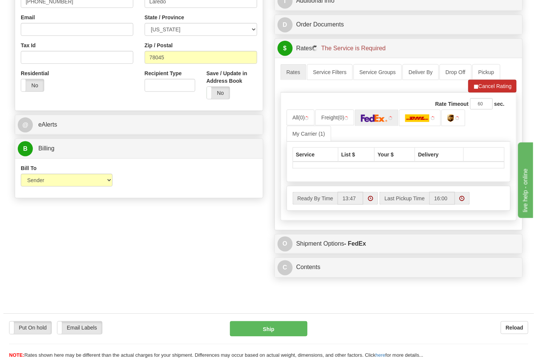
scroll to position [252, 0]
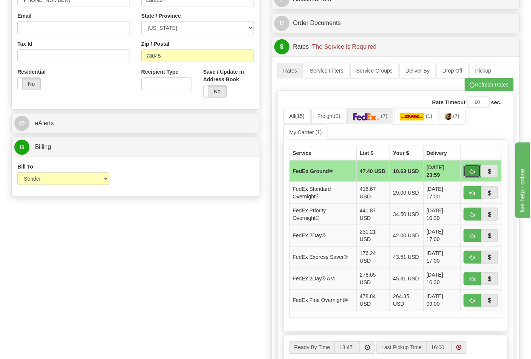
click at [469, 172] on span "button" at bounding box center [471, 171] width 5 height 5
type input "92"
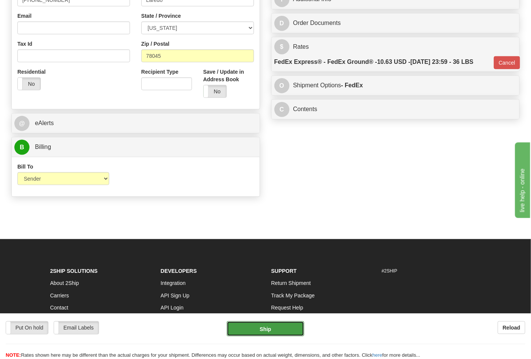
click at [269, 325] on button "Ship" at bounding box center [265, 328] width 77 height 15
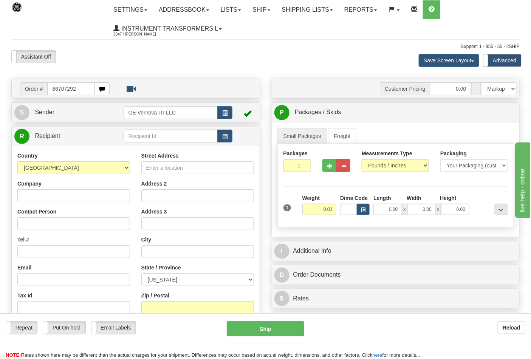
type input "86707292"
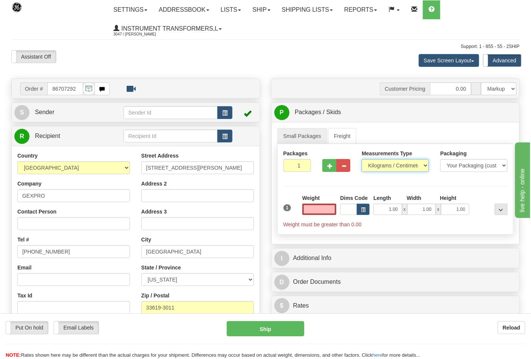
type input "0.00"
click at [371, 168] on select "Pounds / Inches Kilograms / Centimeters" at bounding box center [394, 165] width 67 height 13
select select "0"
click at [361, 159] on select "Pounds / Inches Kilograms / Centimeters" at bounding box center [394, 165] width 67 height 13
click at [330, 165] on span "button" at bounding box center [329, 166] width 5 height 5
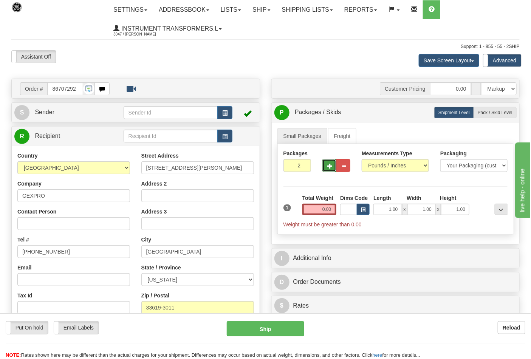
click at [330, 165] on span "button" at bounding box center [329, 166] width 5 height 5
type input "3"
click at [313, 209] on input "0.00" at bounding box center [319, 209] width 34 height 11
type input "0.00"
click at [489, 110] on label "Pack / Skid Level Pack.." at bounding box center [494, 112] width 43 height 11
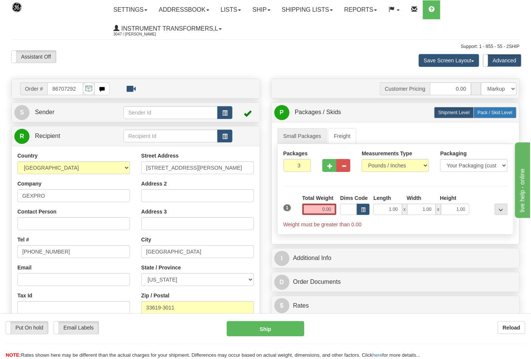
radio input "true"
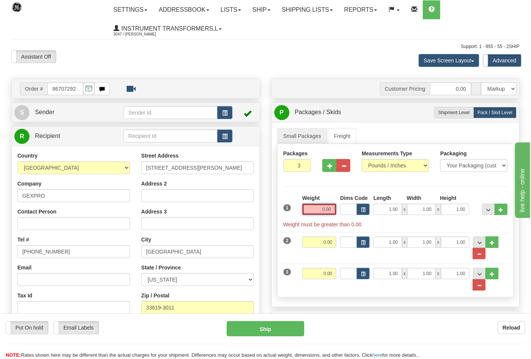
click at [320, 208] on input "0.00" at bounding box center [319, 209] width 34 height 11
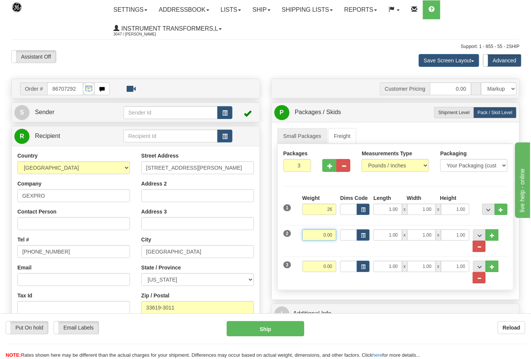
type input "26.00"
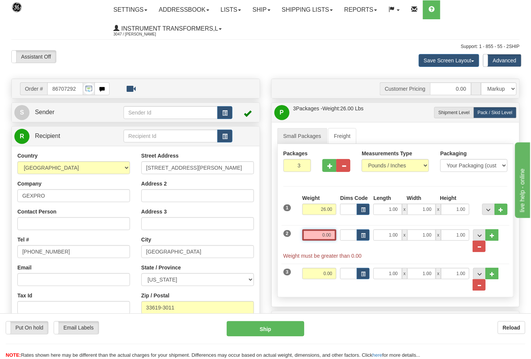
click at [335, 236] on input "0.00" at bounding box center [319, 234] width 34 height 11
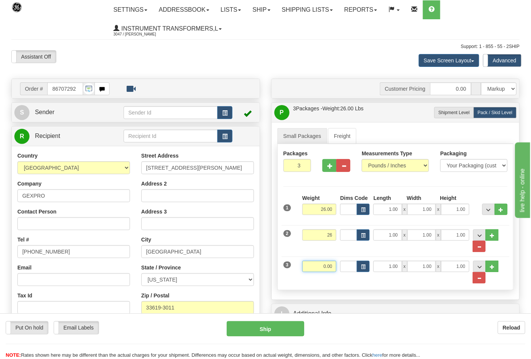
type input "26.00"
click at [327, 270] on input "0.00" at bounding box center [319, 266] width 34 height 11
click button "Delete" at bounding box center [0, 0] width 0 height 0
type input "26.00"
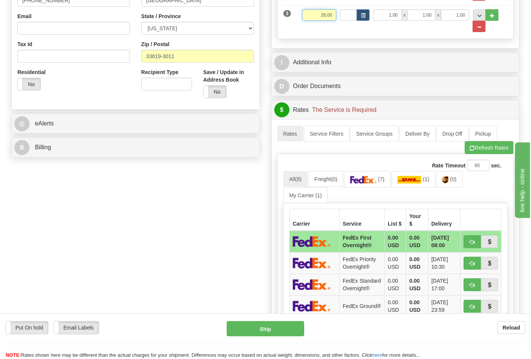
scroll to position [252, 0]
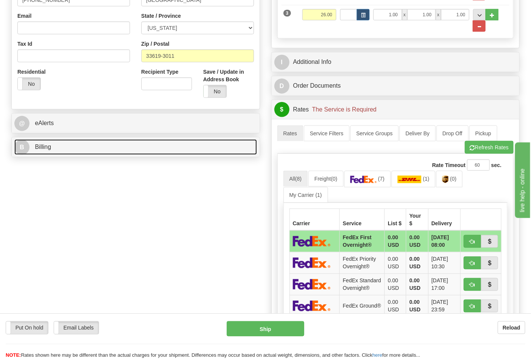
click at [137, 153] on link "B Billing" at bounding box center [135, 146] width 242 height 15
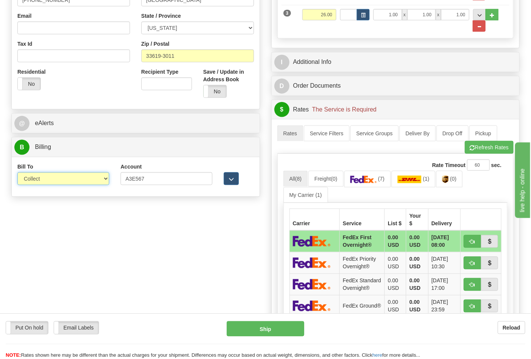
click at [51, 180] on select "Sender Recipient Third Party Collect" at bounding box center [63, 178] width 92 height 13
select select "2"
click at [17, 173] on select "Sender Recipient Third Party Collect" at bounding box center [63, 178] width 92 height 13
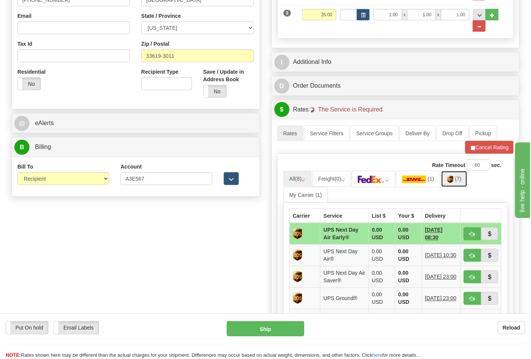
click at [447, 180] on link "(7)" at bounding box center [454, 179] width 26 height 16
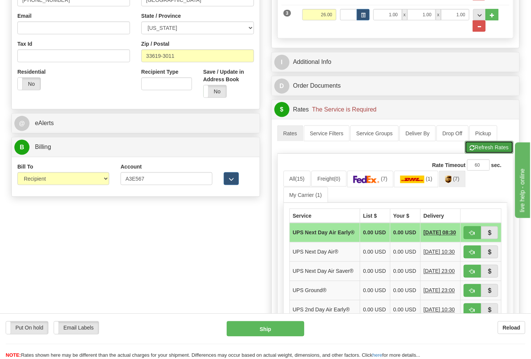
click at [485, 151] on button "Refresh Rates" at bounding box center [489, 147] width 49 height 13
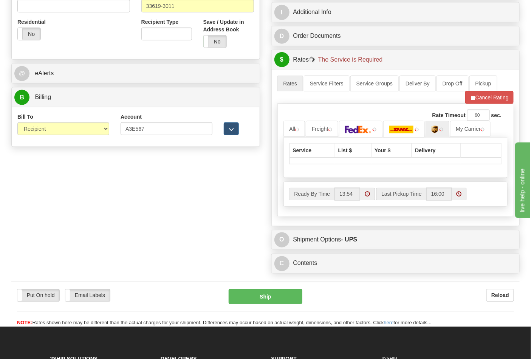
scroll to position [378, 0]
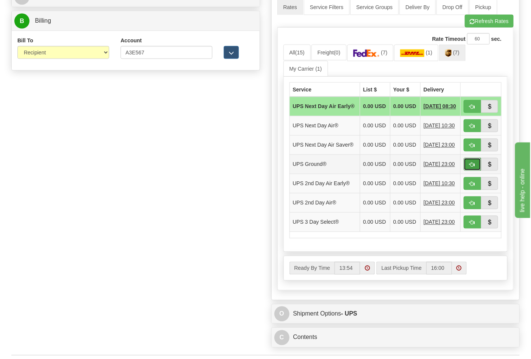
click at [472, 167] on span "button" at bounding box center [471, 164] width 5 height 5
type input "03"
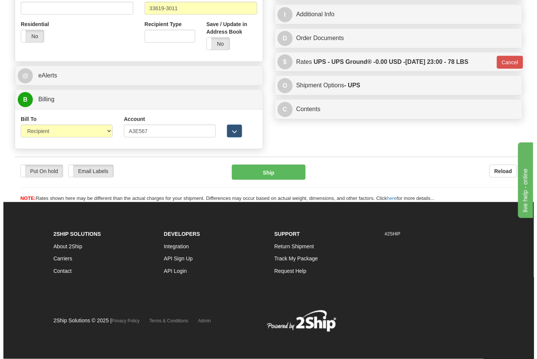
scroll to position [300, 0]
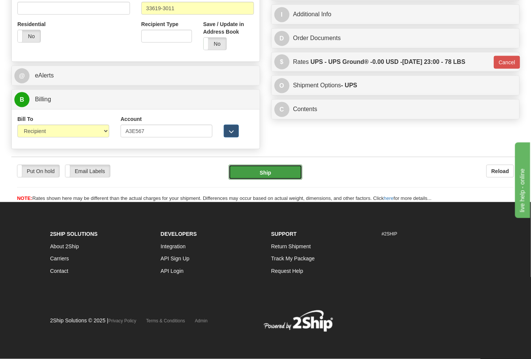
click at [300, 173] on button "Ship" at bounding box center [264, 172] width 73 height 15
